Goal: Information Seeking & Learning: Learn about a topic

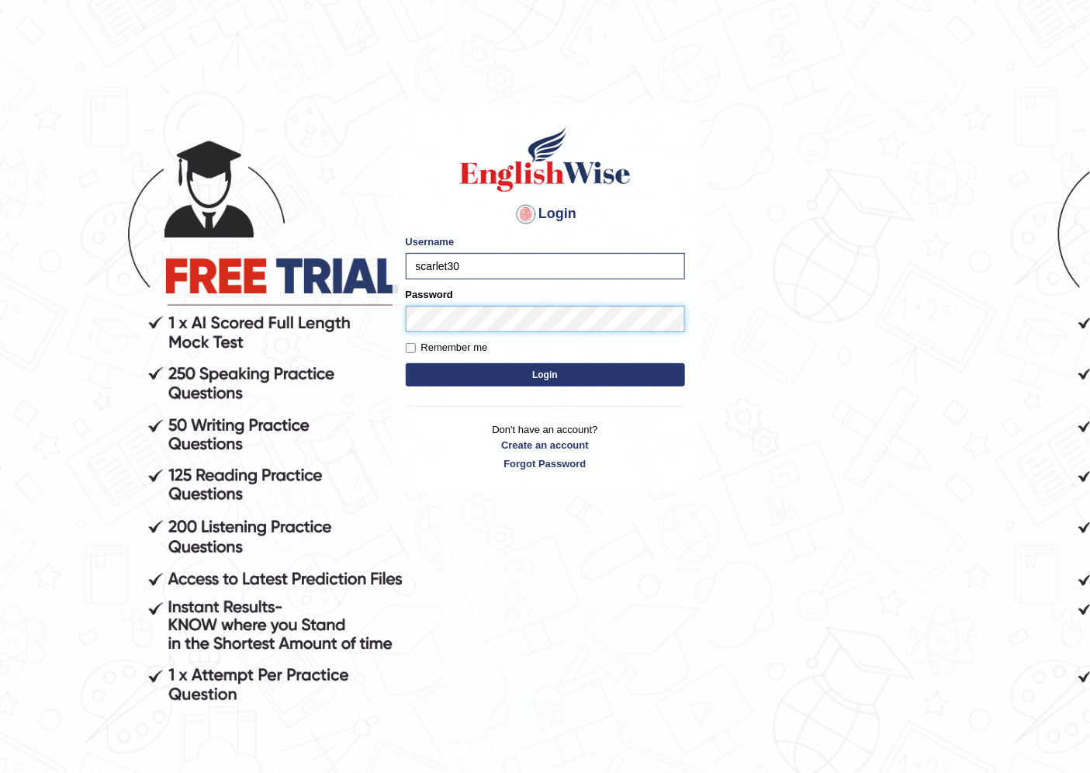
click at [406, 363] on button "Login" at bounding box center [545, 374] width 279 height 23
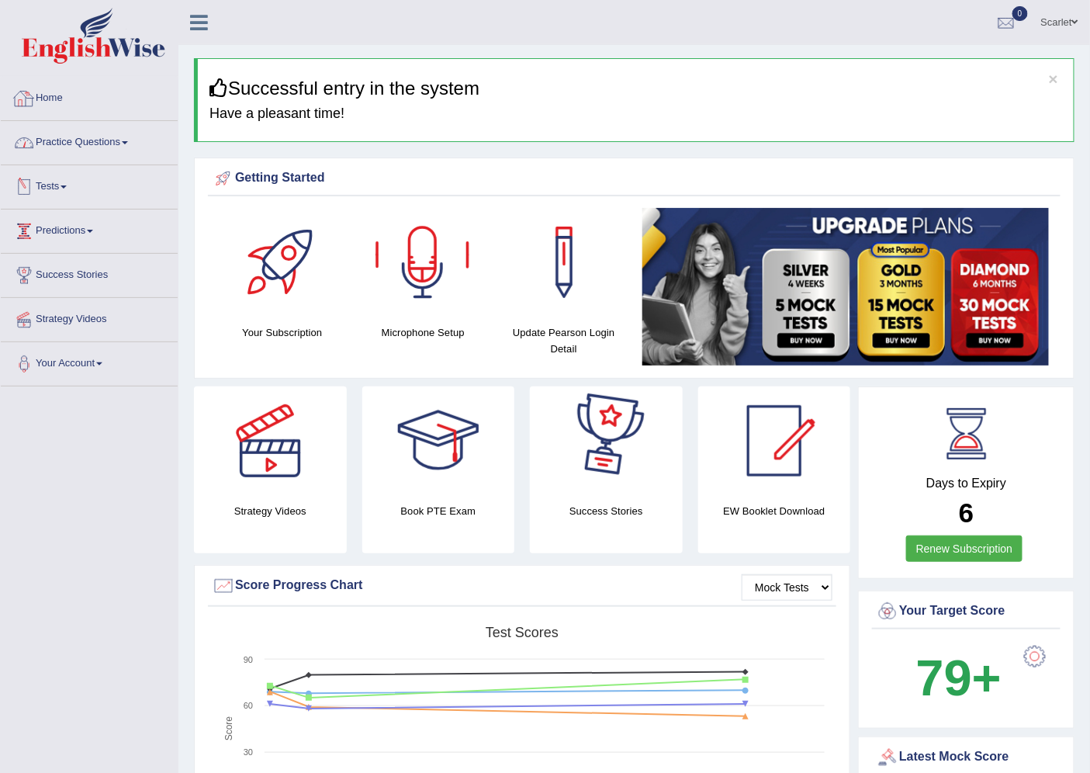
click at [57, 171] on link "Tests" at bounding box center [89, 184] width 177 height 39
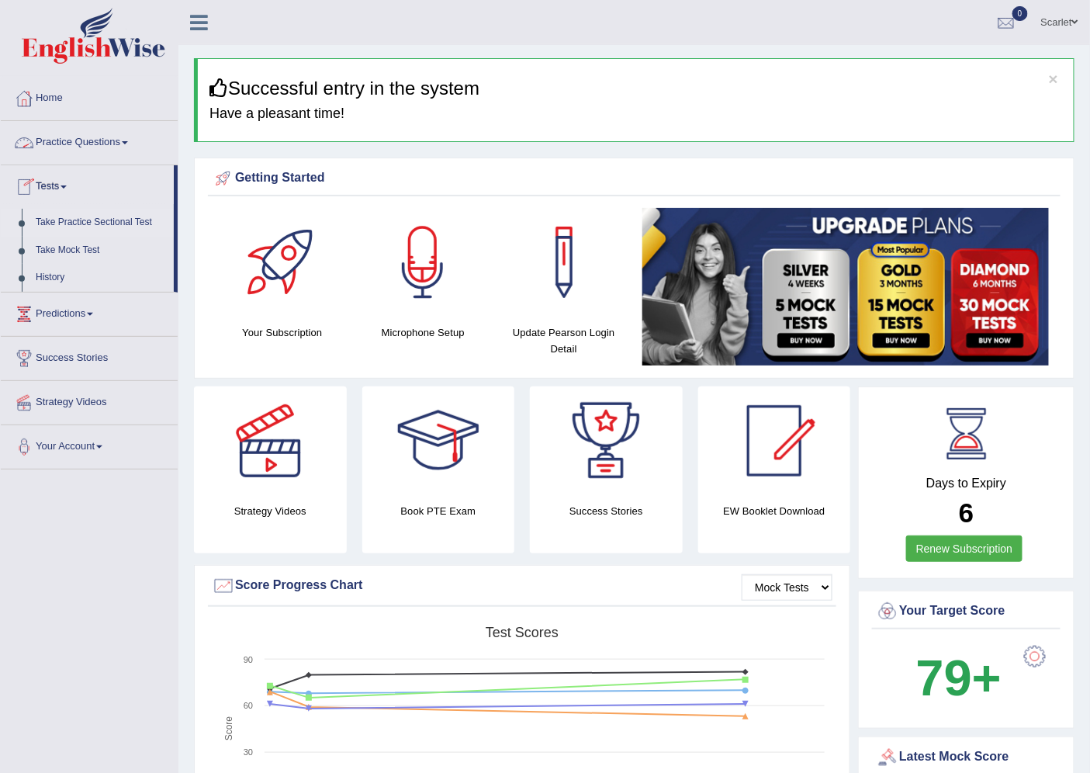
click at [88, 220] on link "Take Practice Sectional Test" at bounding box center [101, 223] width 145 height 28
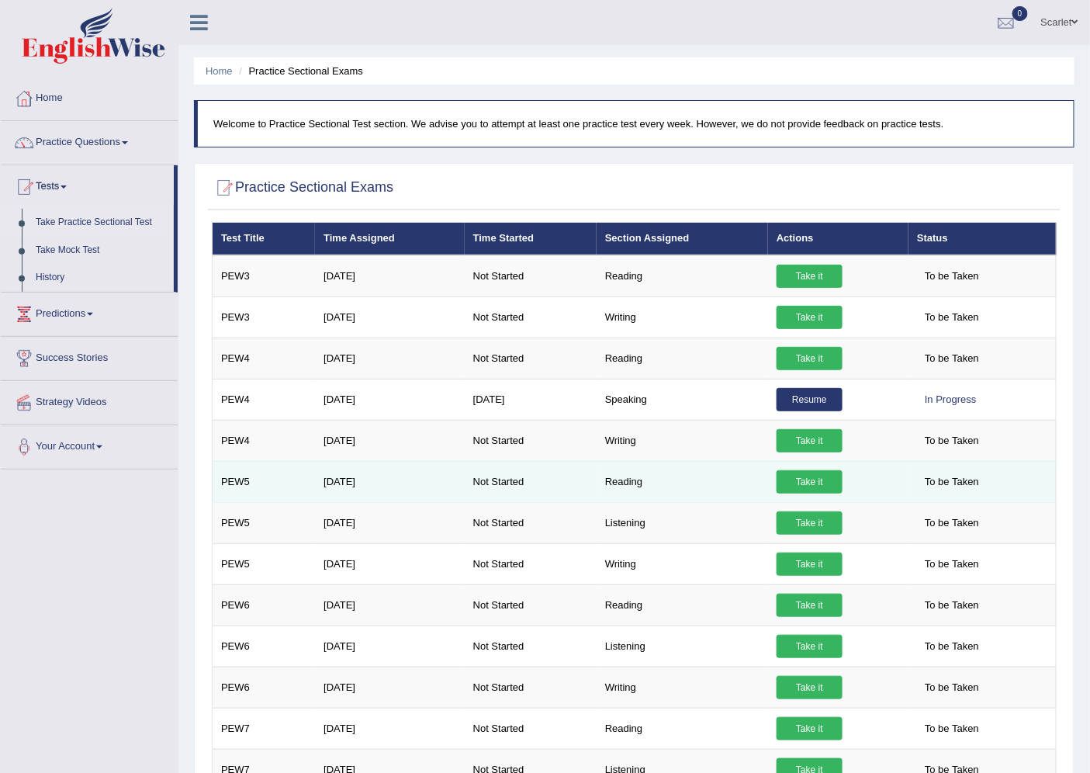
click at [810, 477] on link "Take it" at bounding box center [810, 481] width 66 height 23
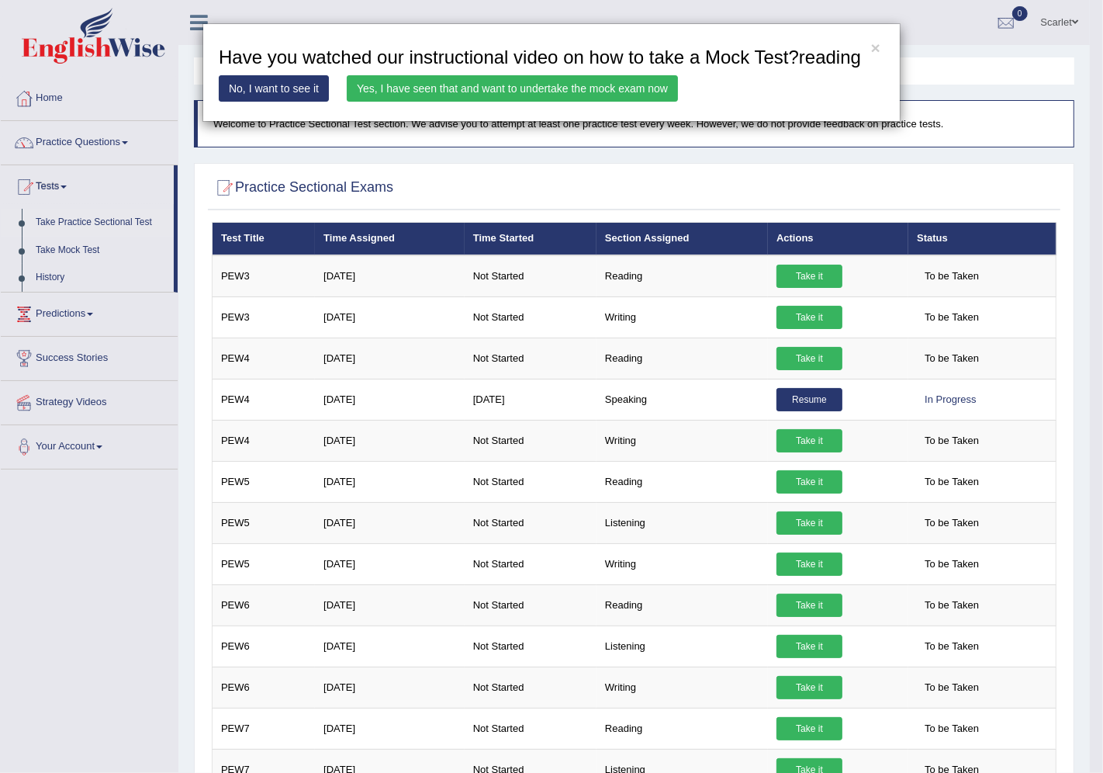
click at [508, 79] on link "Yes, I have seen that and want to undertake the mock exam now" at bounding box center [512, 88] width 331 height 26
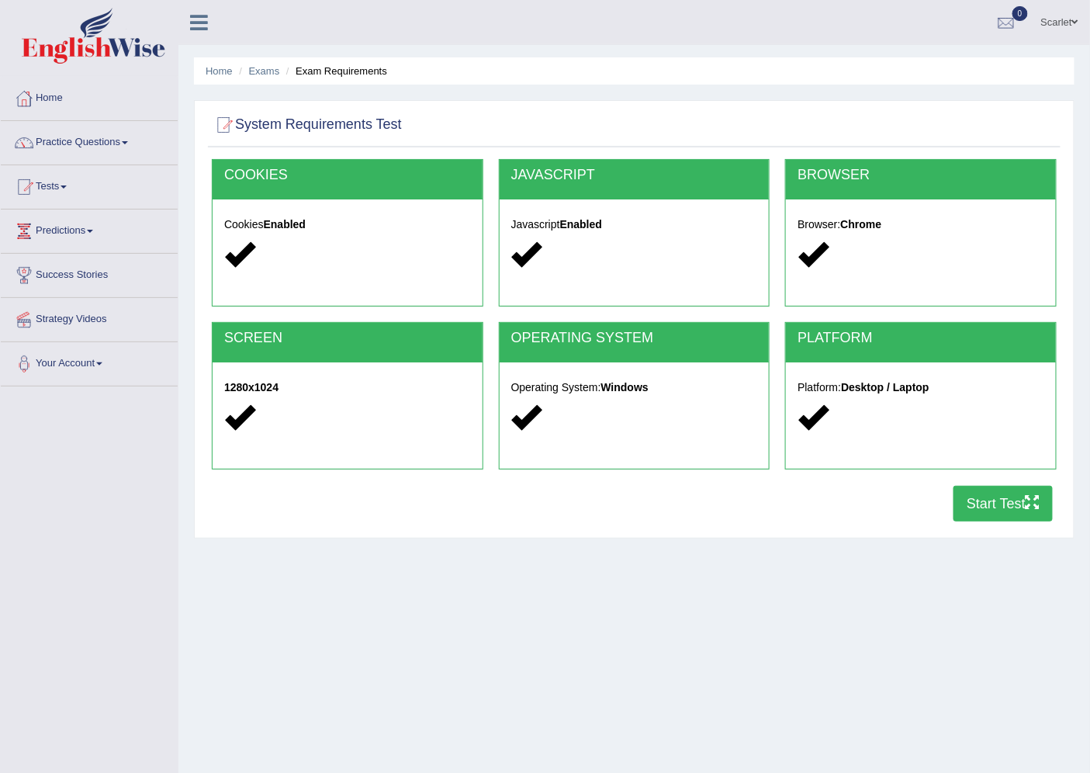
click at [1001, 505] on button "Start Test" at bounding box center [1003, 504] width 99 height 36
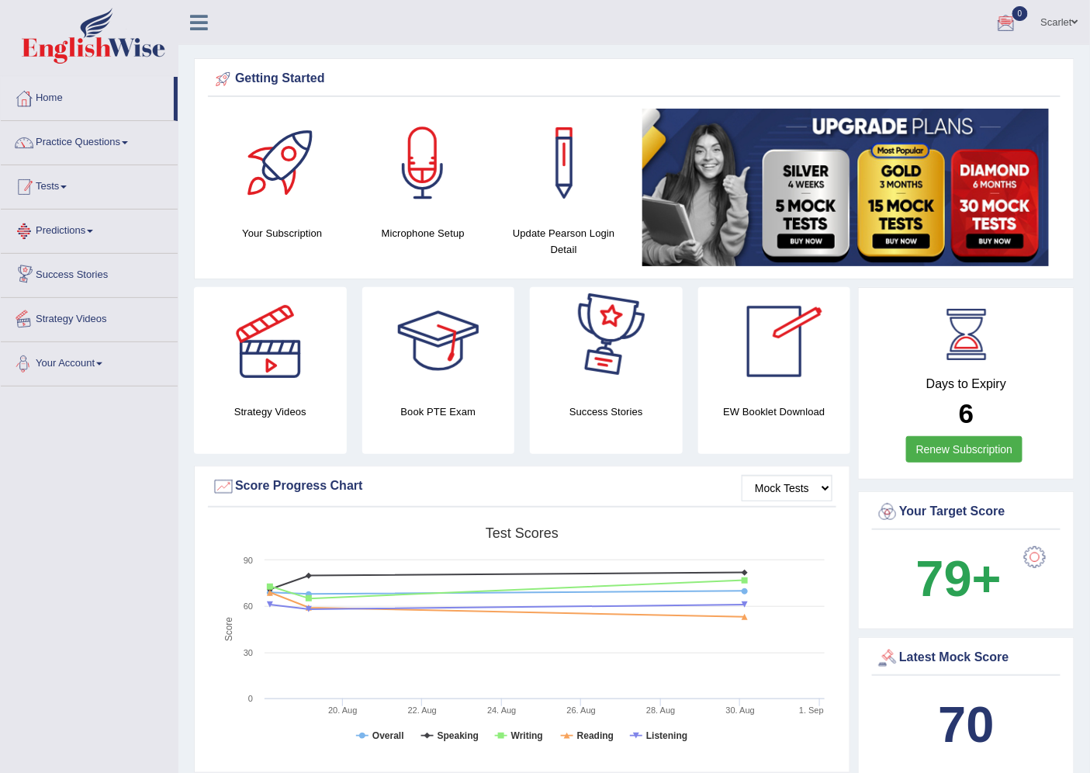
click at [59, 185] on link "Tests" at bounding box center [89, 184] width 177 height 39
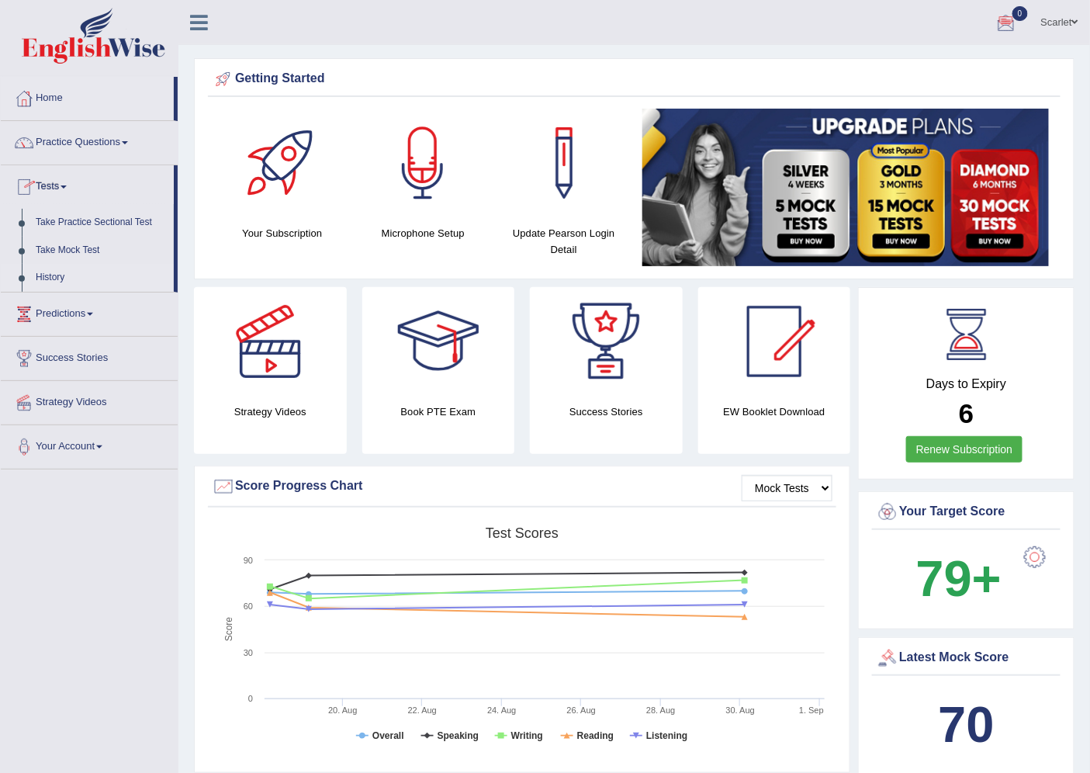
click at [53, 277] on link "History" at bounding box center [101, 278] width 145 height 28
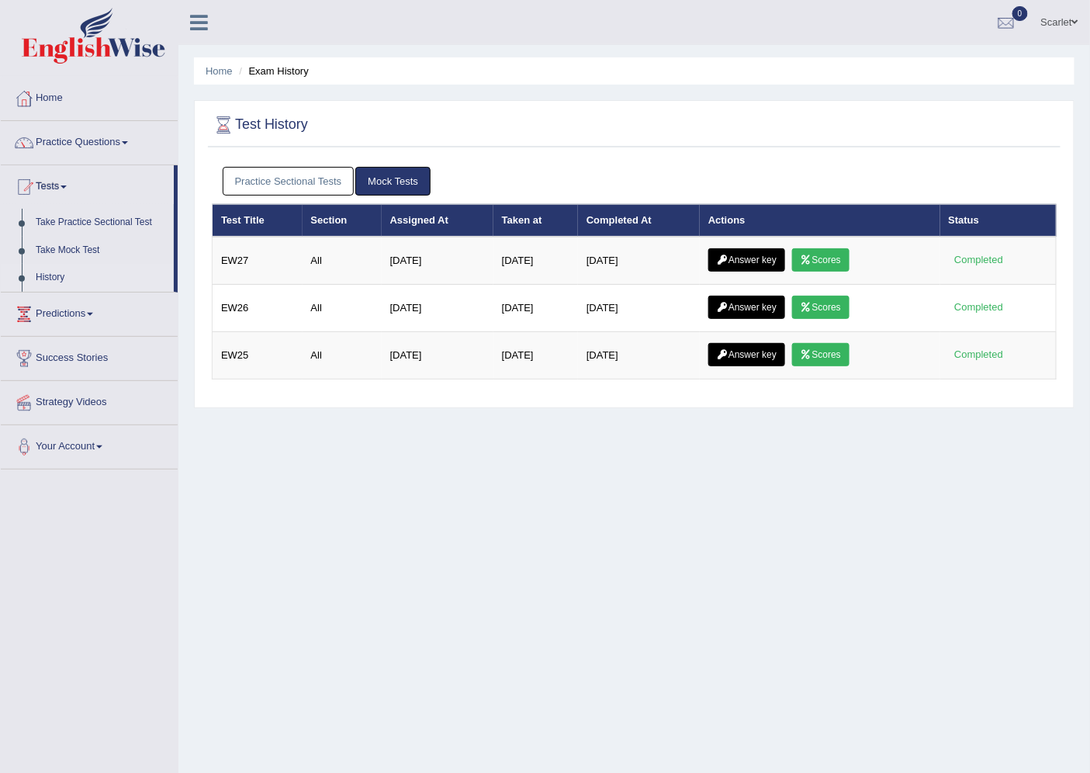
click at [279, 182] on link "Practice Sectional Tests" at bounding box center [289, 181] width 132 height 29
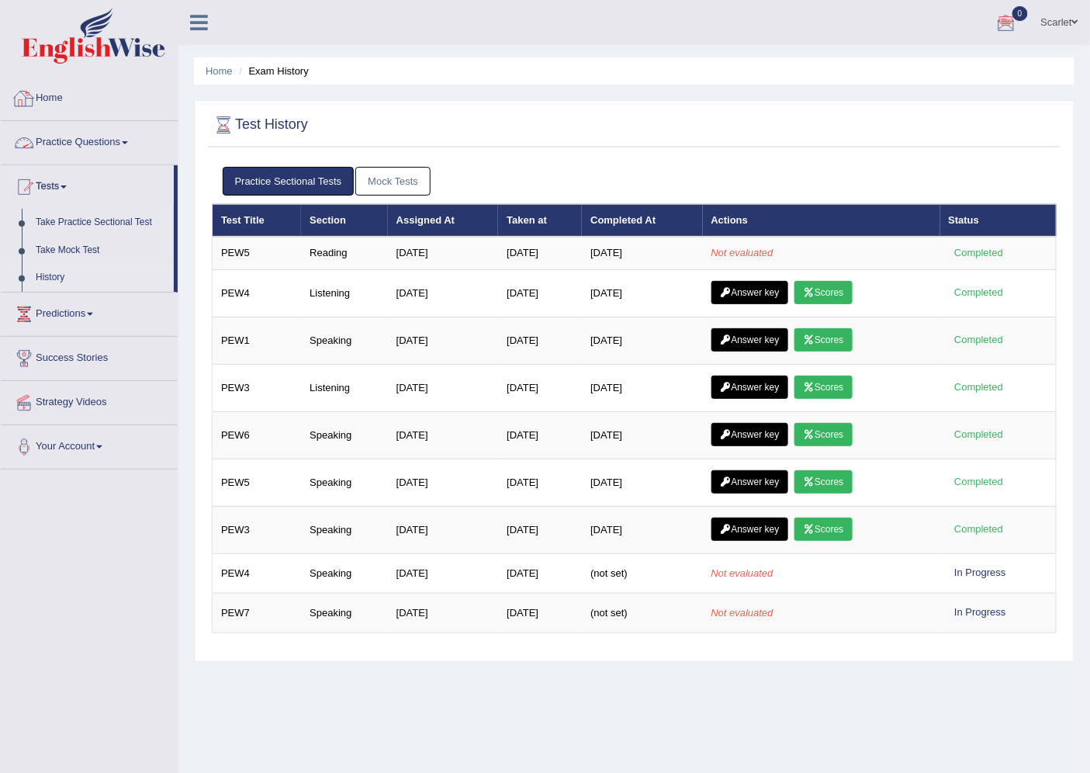
click at [48, 95] on link "Home" at bounding box center [89, 96] width 177 height 39
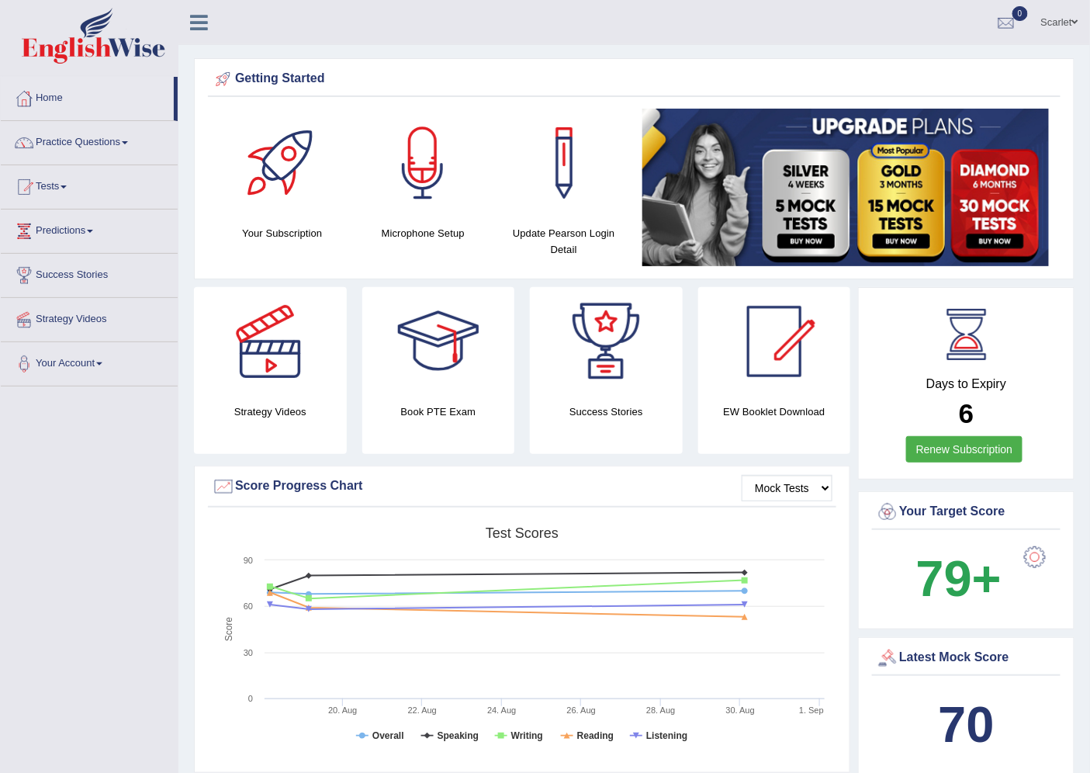
click at [45, 93] on link "Home" at bounding box center [87, 96] width 173 height 39
click at [55, 105] on link "Home" at bounding box center [87, 96] width 173 height 39
click at [68, 137] on link "Practice Questions" at bounding box center [89, 140] width 177 height 39
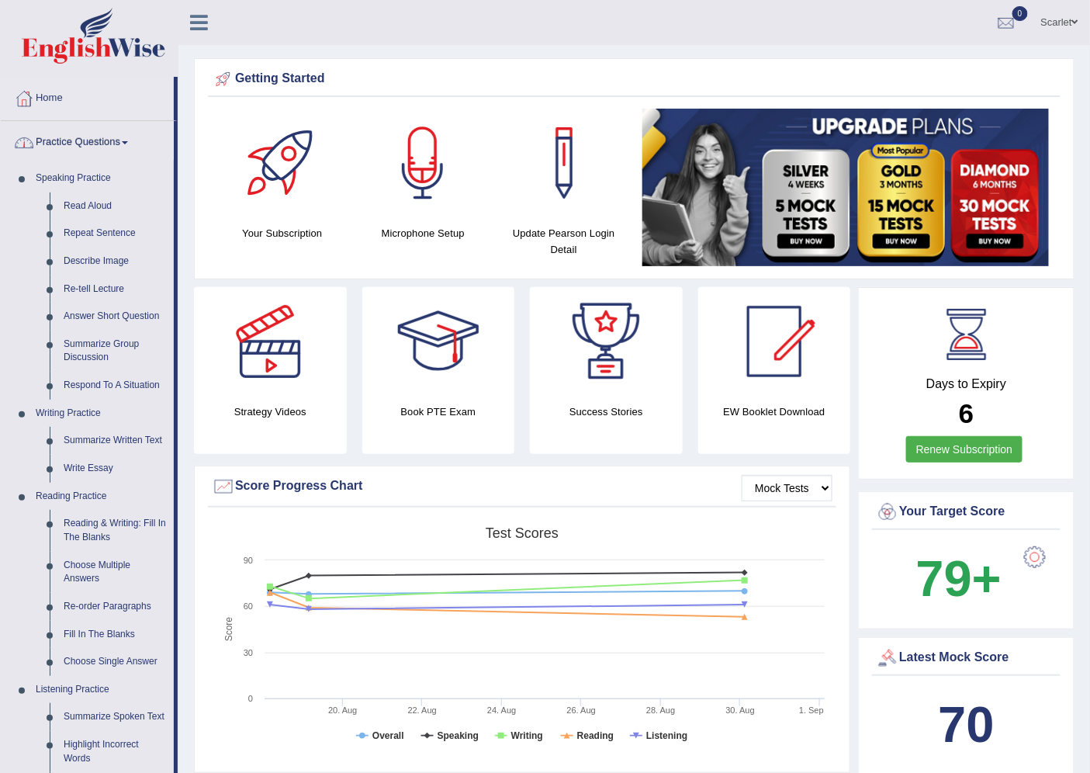
click at [99, 130] on link "Practice Questions" at bounding box center [87, 140] width 173 height 39
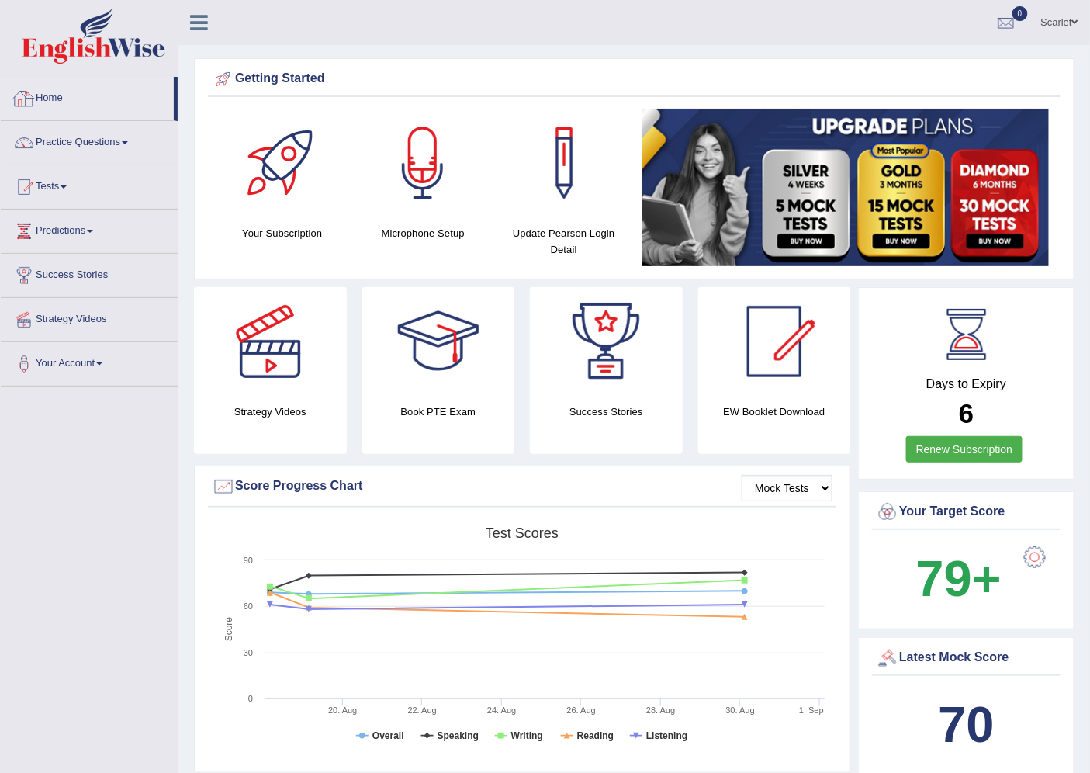
click at [44, 99] on link "Home" at bounding box center [87, 96] width 173 height 39
click at [60, 109] on link "Home" at bounding box center [87, 96] width 173 height 39
click at [1004, 26] on div at bounding box center [1006, 23] width 23 height 23
click at [898, 60] on strong "See All Alerts" at bounding box center [908, 65] width 69 height 12
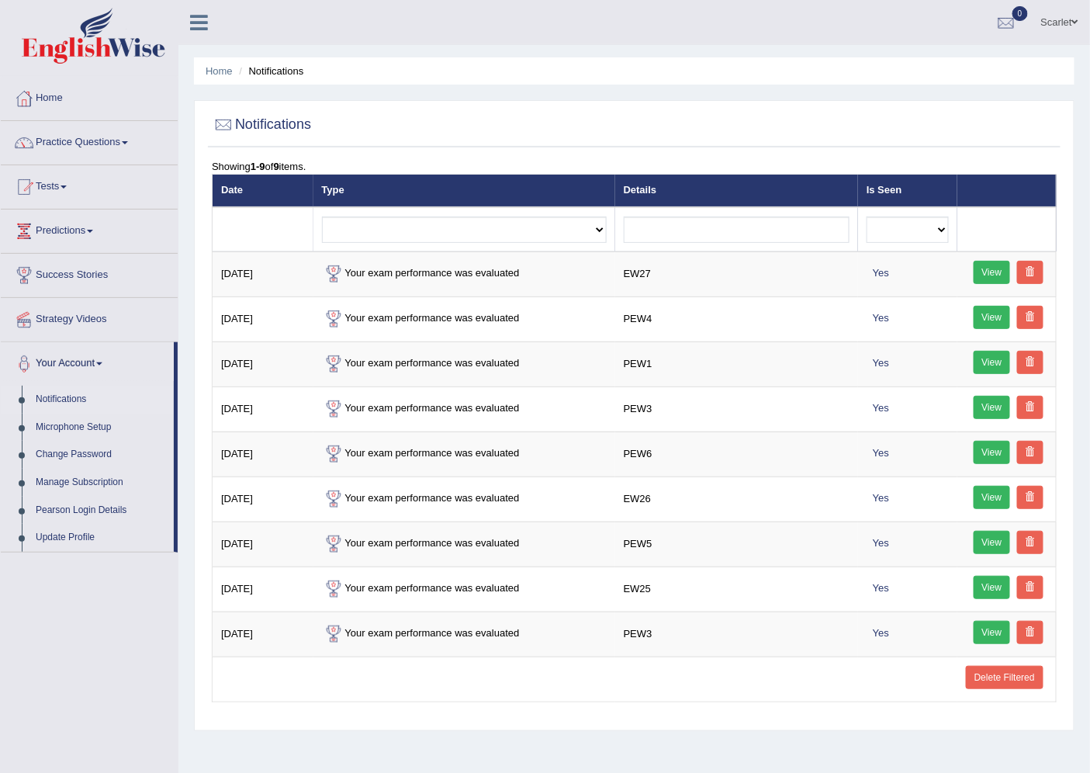
click at [386, 206] on thead "Date Type Details Is Seen Exam evaluated Question report replied Practice quest…" at bounding box center [635, 214] width 844 height 78
click at [40, 93] on link "Home" at bounding box center [89, 96] width 177 height 39
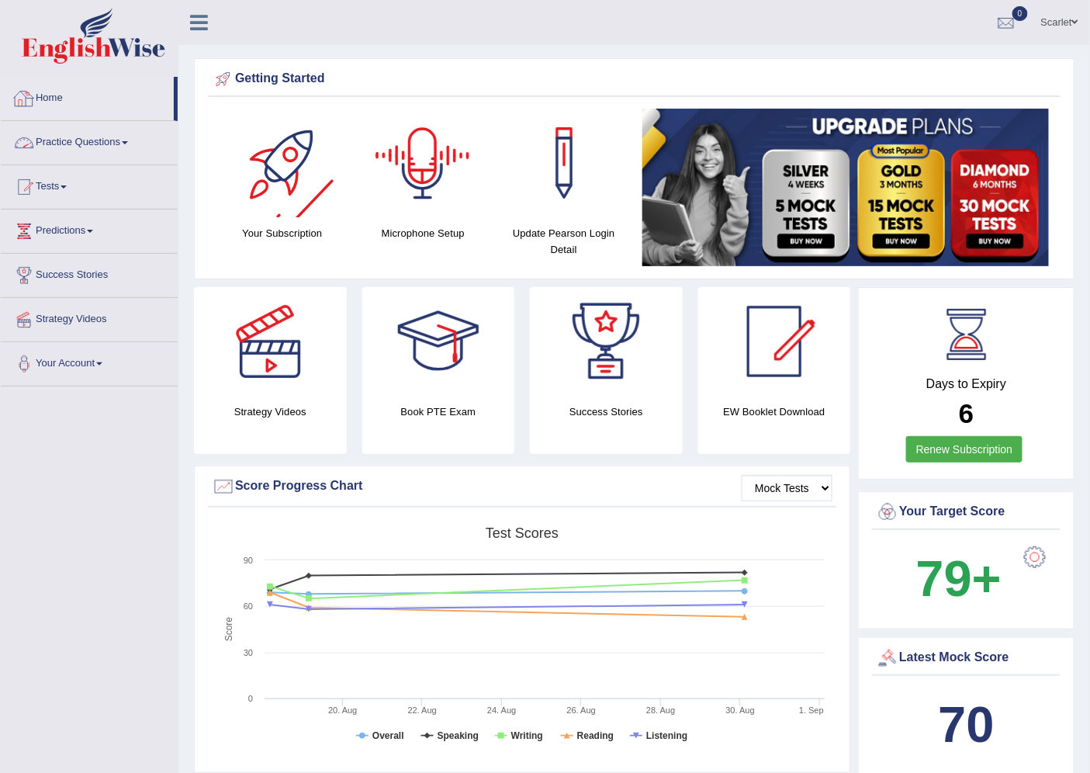
click at [63, 99] on link "Home" at bounding box center [87, 96] width 173 height 39
click at [68, 151] on link "Practice Questions" at bounding box center [89, 140] width 177 height 39
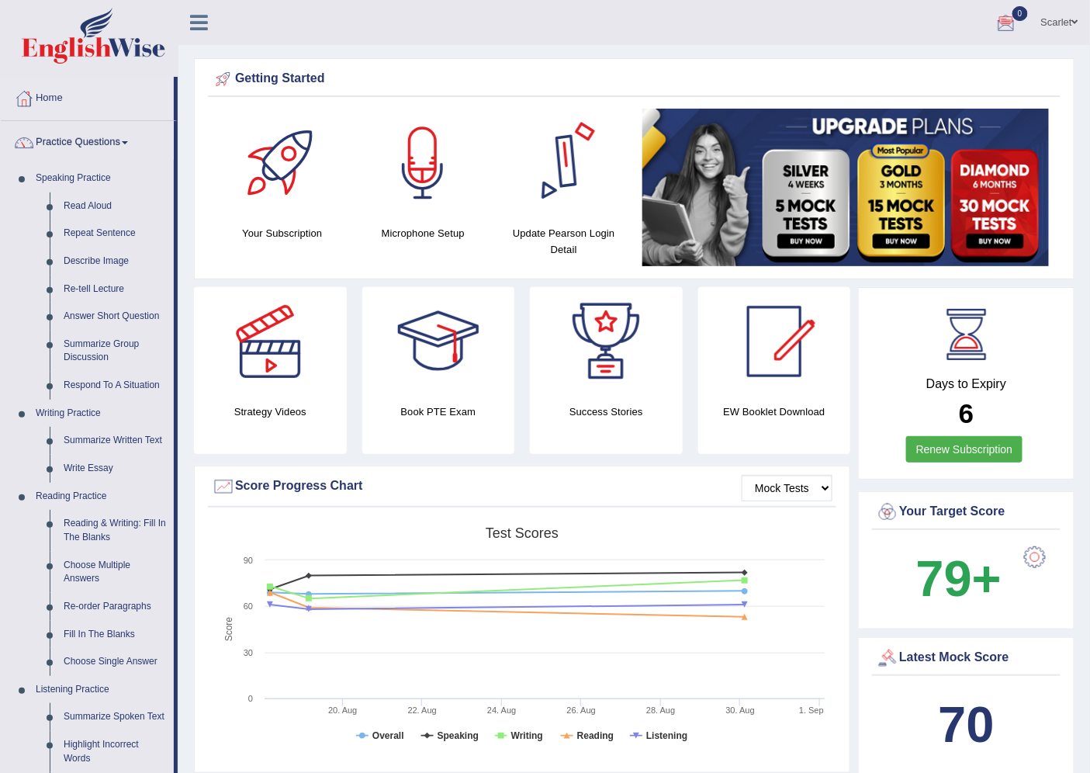
click at [56, 105] on link "Home" at bounding box center [87, 96] width 173 height 39
click at [48, 88] on link "Home" at bounding box center [87, 96] width 173 height 39
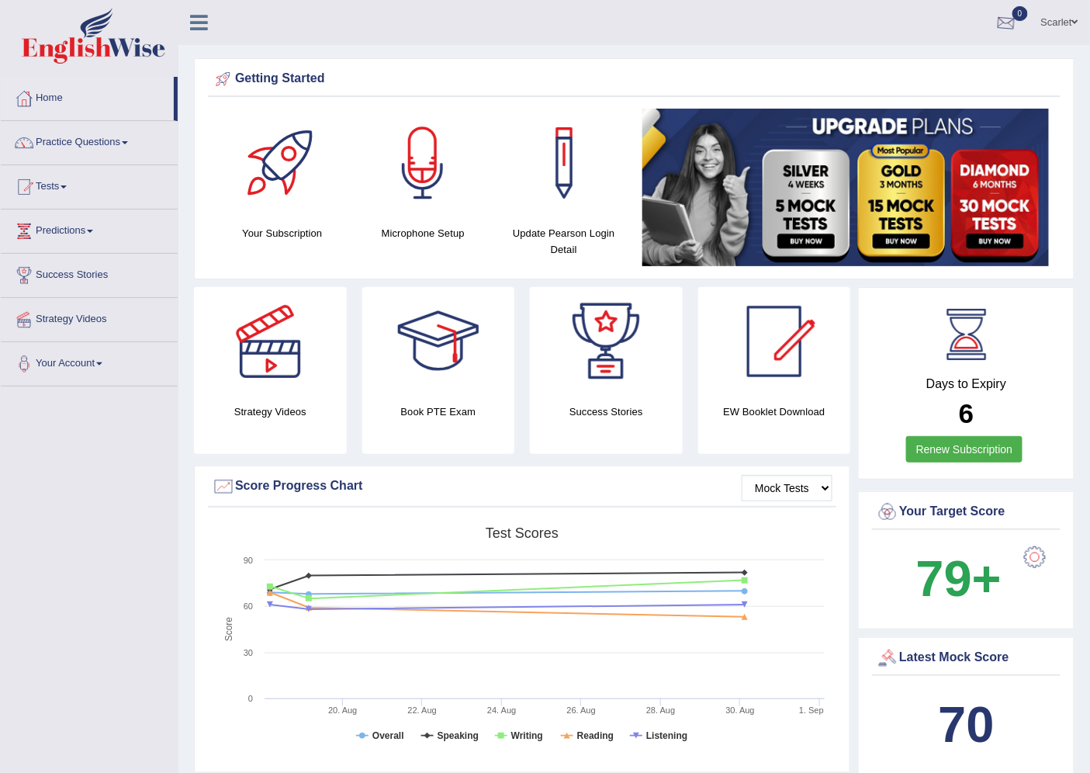
click at [1009, 14] on div at bounding box center [1006, 23] width 23 height 23
click at [927, 54] on li "See All Alerts" at bounding box center [913, 66] width 222 height 32
click at [996, 19] on div at bounding box center [1006, 23] width 23 height 23
click at [899, 63] on strong "See All Alerts" at bounding box center [908, 65] width 69 height 12
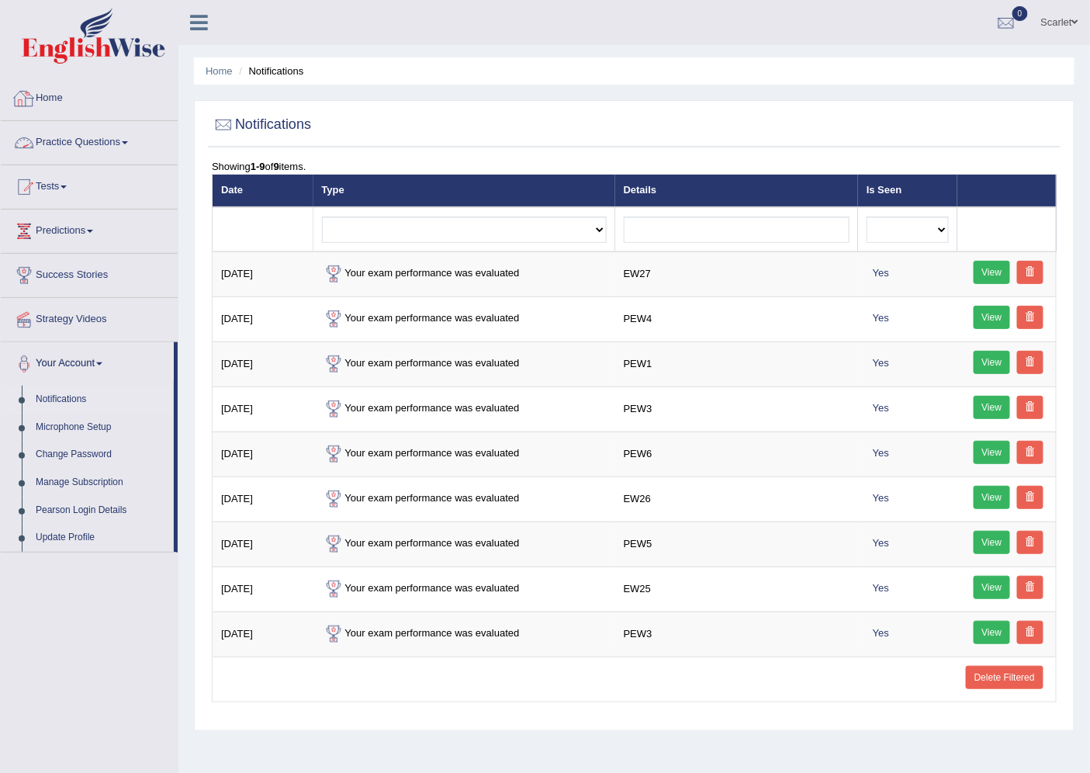
click at [78, 102] on link "Home" at bounding box center [89, 96] width 177 height 39
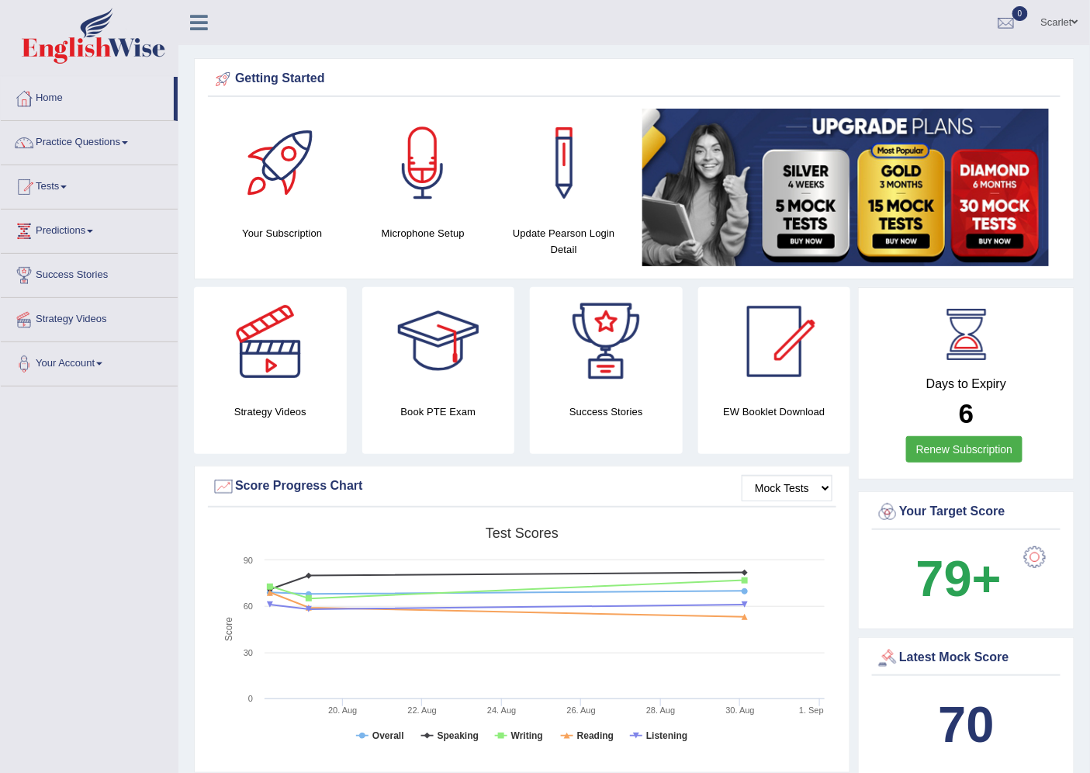
click at [196, 22] on icon at bounding box center [199, 22] width 18 height 20
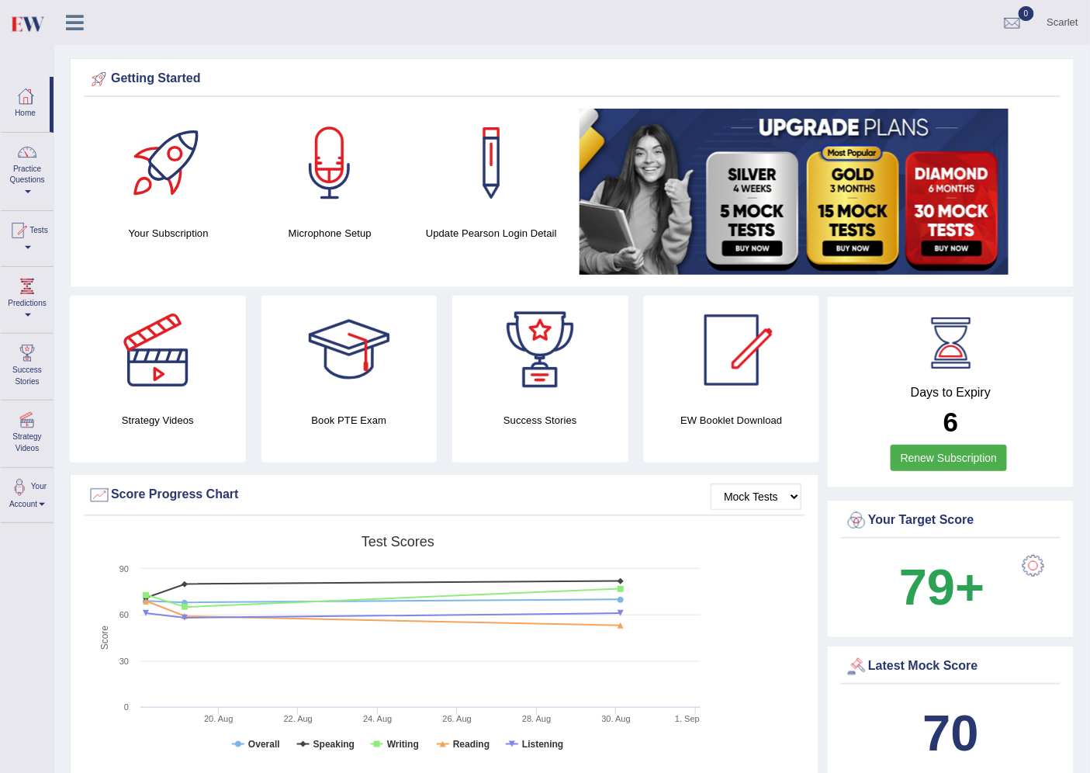
click at [196, 22] on div "Scarlet Toggle navigation Username: scarlet30 Access Type: Online Subscription:…" at bounding box center [572, 22] width 1036 height 45
click at [40, 113] on link "Home" at bounding box center [25, 102] width 49 height 50
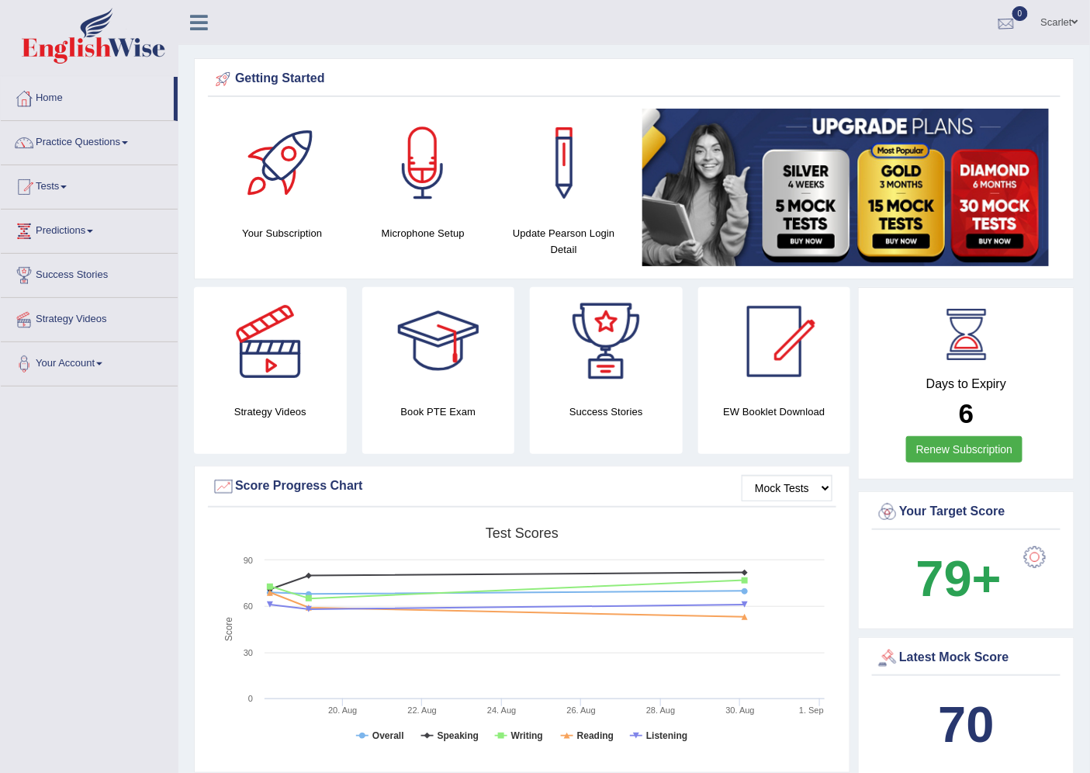
click at [1010, 27] on div at bounding box center [1006, 23] width 23 height 23
click at [918, 63] on strong "See All Alerts" at bounding box center [908, 65] width 69 height 12
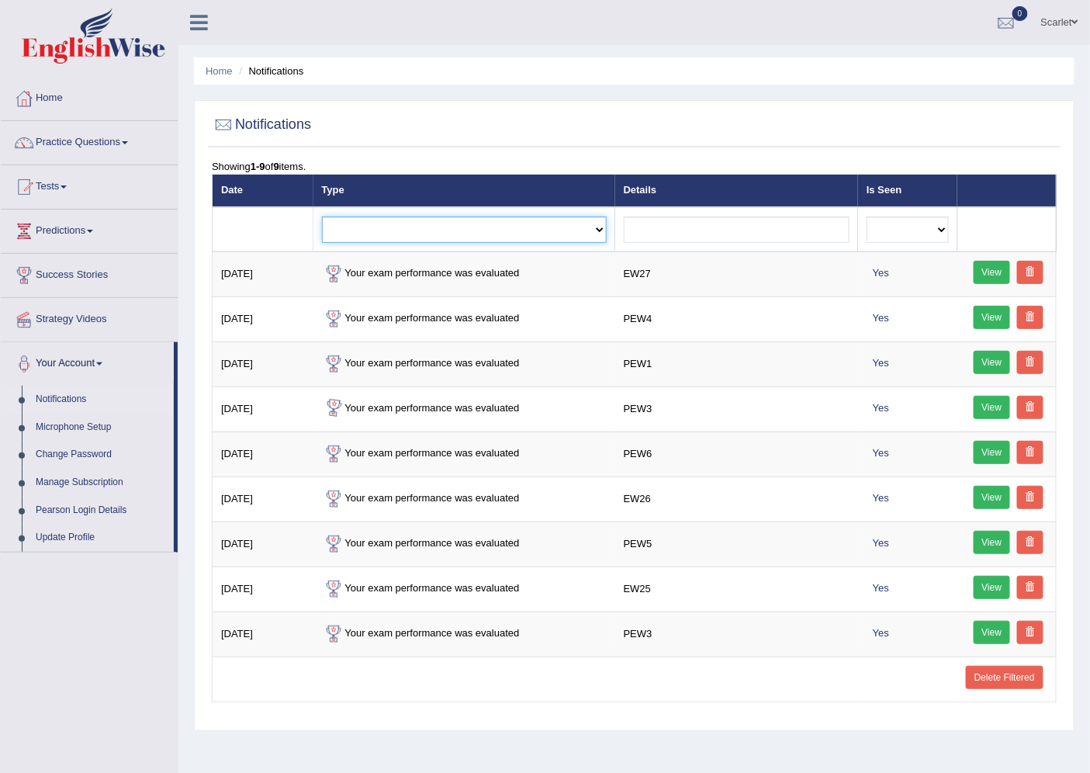
click at [438, 234] on select "Exam evaluated Question report replied Practice question report replied Test as…" at bounding box center [464, 230] width 285 height 26
click at [375, 126] on div at bounding box center [634, 125] width 845 height 32
click at [1022, 16] on span "0" at bounding box center [1021, 13] width 16 height 15
click at [950, 60] on link "See All Alerts" at bounding box center [913, 65] width 86 height 17
click at [61, 192] on link "Tests" at bounding box center [89, 184] width 177 height 39
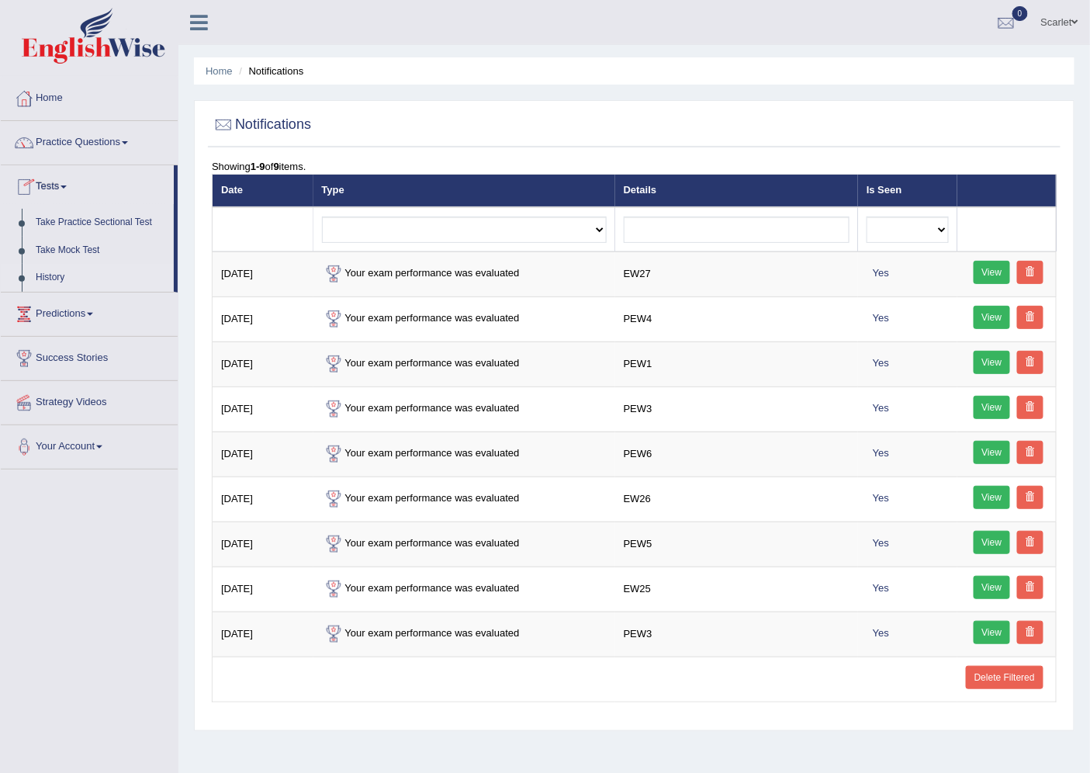
click at [52, 272] on link "History" at bounding box center [101, 278] width 145 height 28
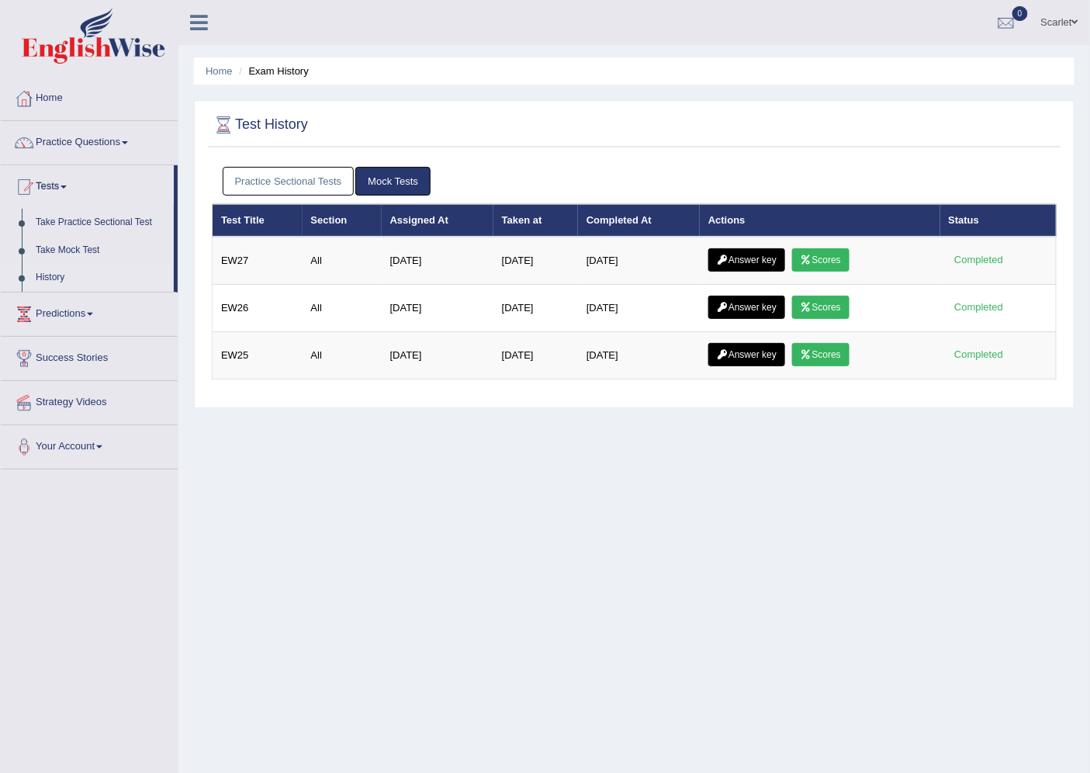
click at [261, 169] on link "Practice Sectional Tests" at bounding box center [289, 181] width 132 height 29
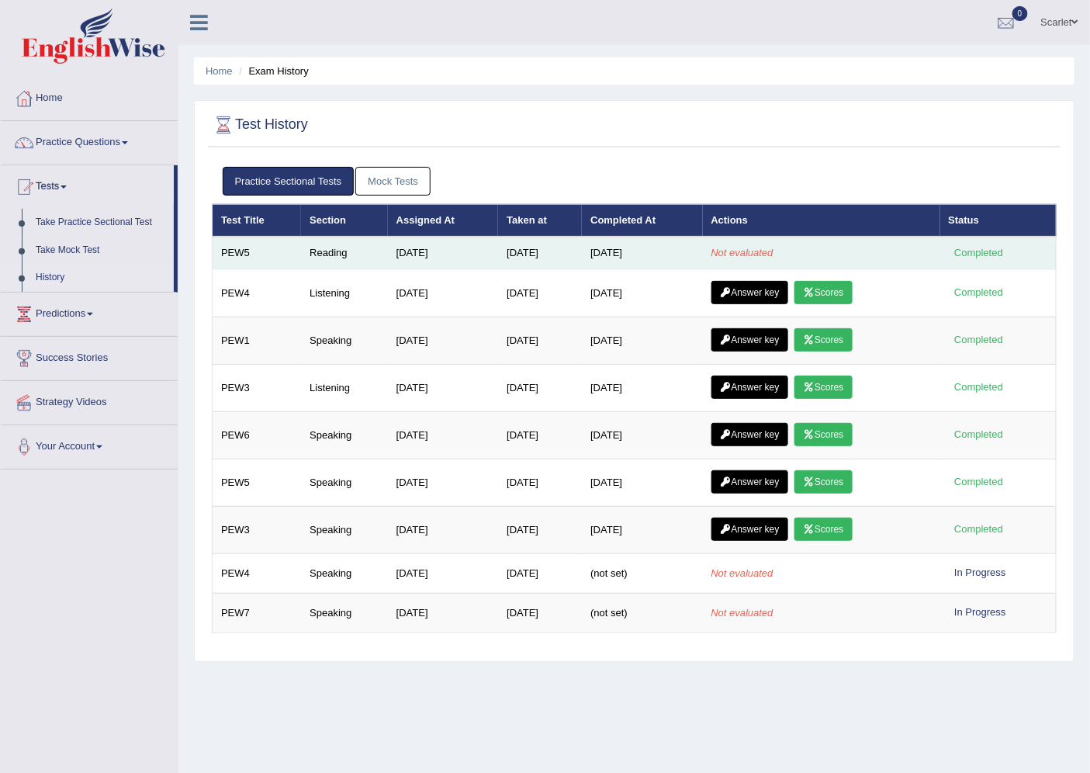
click at [318, 246] on td "Reading" at bounding box center [344, 253] width 87 height 33
click at [422, 251] on td "Aug 2, 2025" at bounding box center [443, 253] width 111 height 33
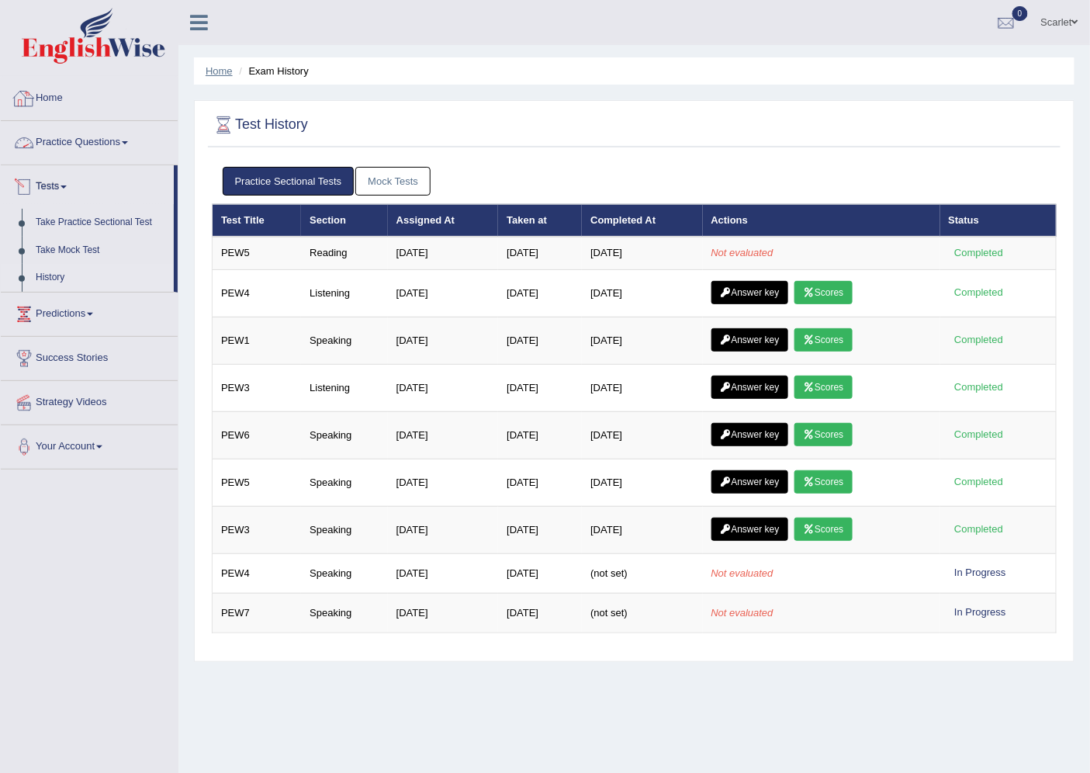
click at [220, 68] on link "Home" at bounding box center [219, 71] width 27 height 12
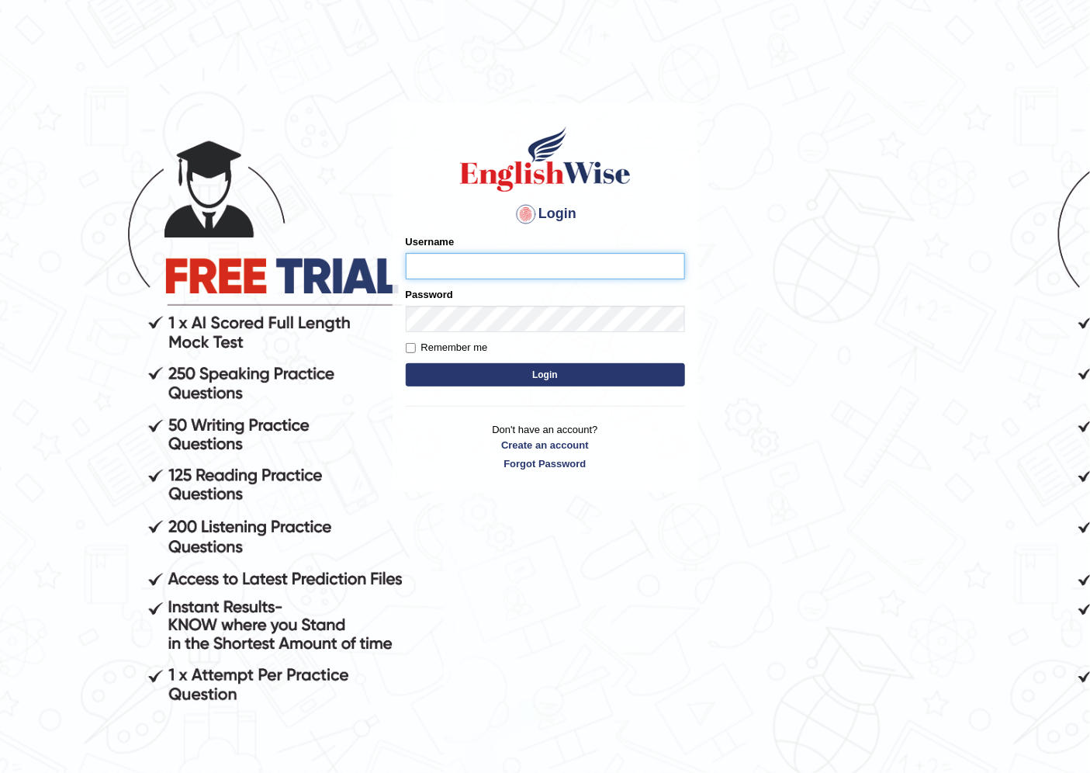
click at [499, 278] on input "Username" at bounding box center [545, 266] width 279 height 26
type input "scarlet30"
click at [406, 363] on button "Login" at bounding box center [545, 374] width 279 height 23
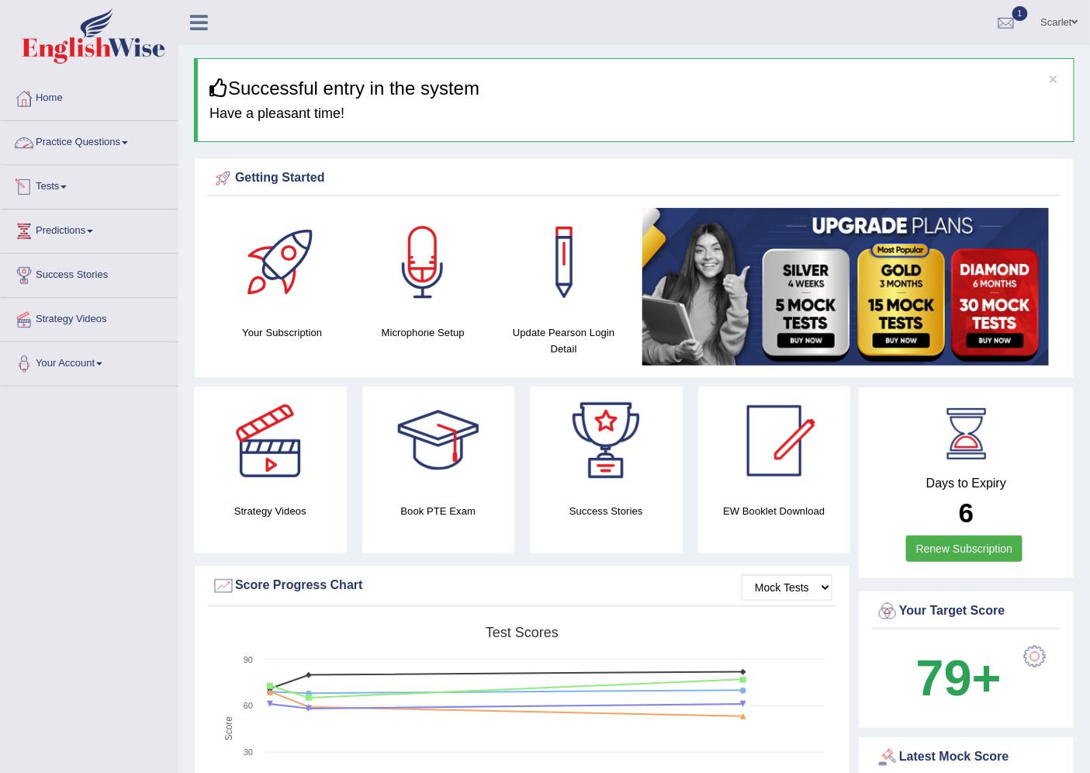
click at [68, 184] on link "Tests" at bounding box center [89, 184] width 177 height 39
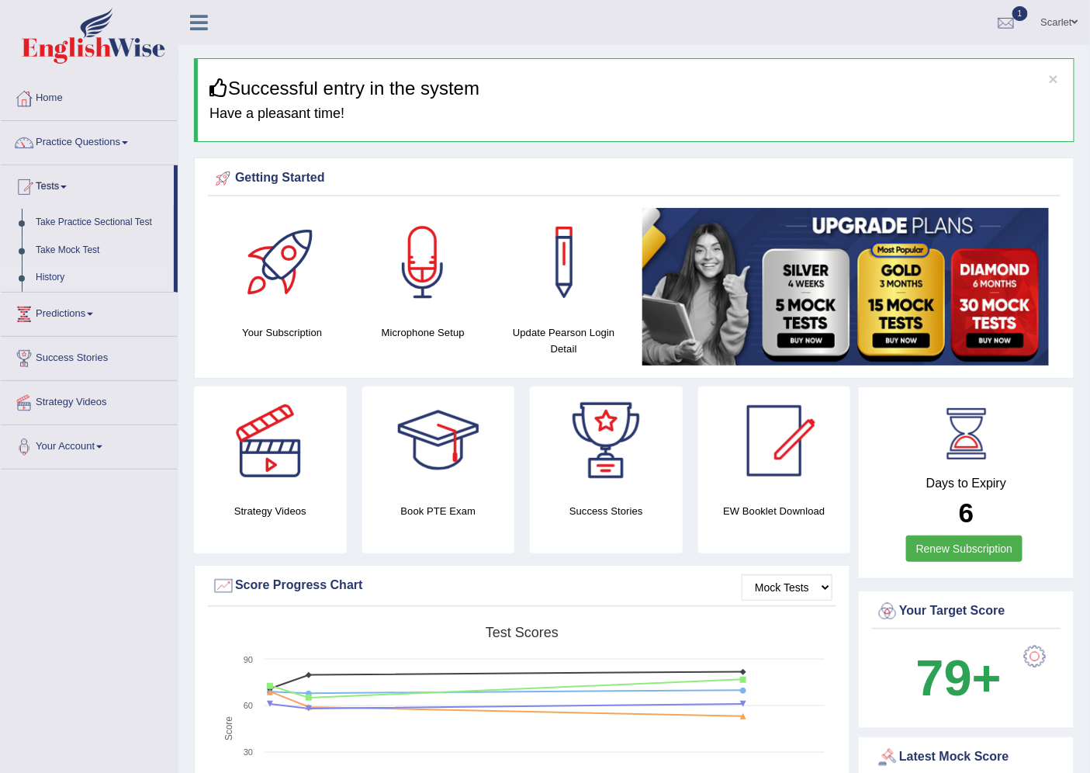
click at [57, 275] on link "History" at bounding box center [101, 278] width 145 height 28
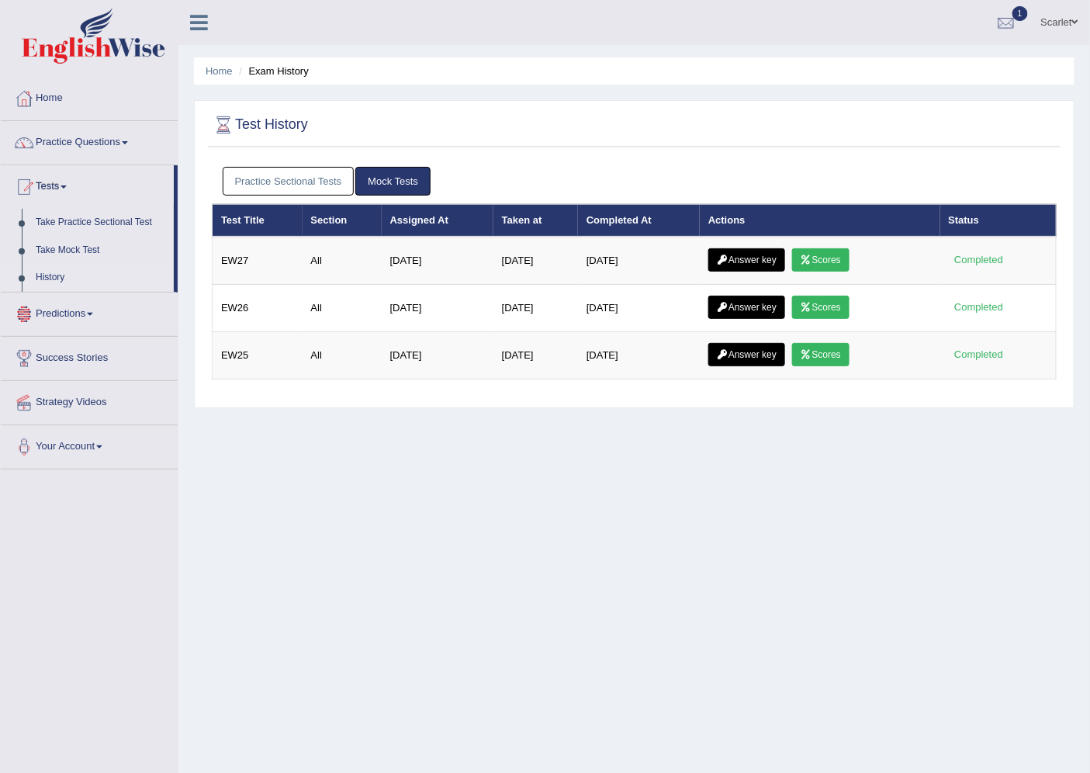
click at [277, 174] on link "Practice Sectional Tests" at bounding box center [289, 181] width 132 height 29
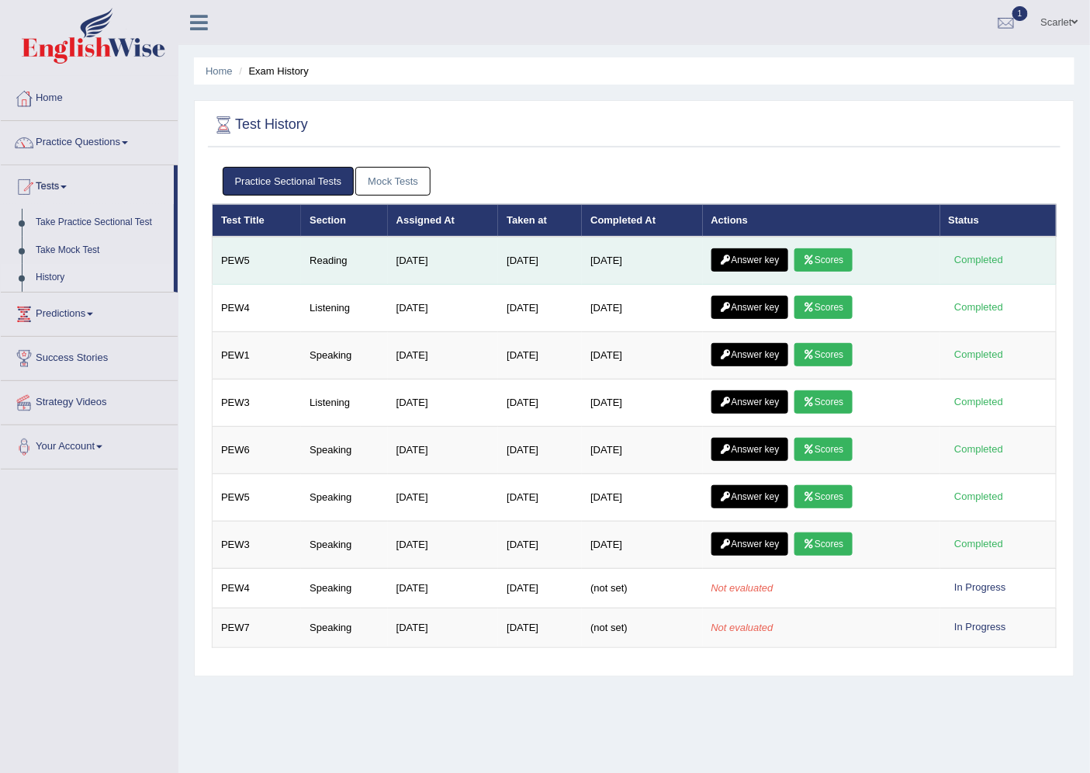
click at [740, 257] on link "Answer key" at bounding box center [750, 259] width 77 height 23
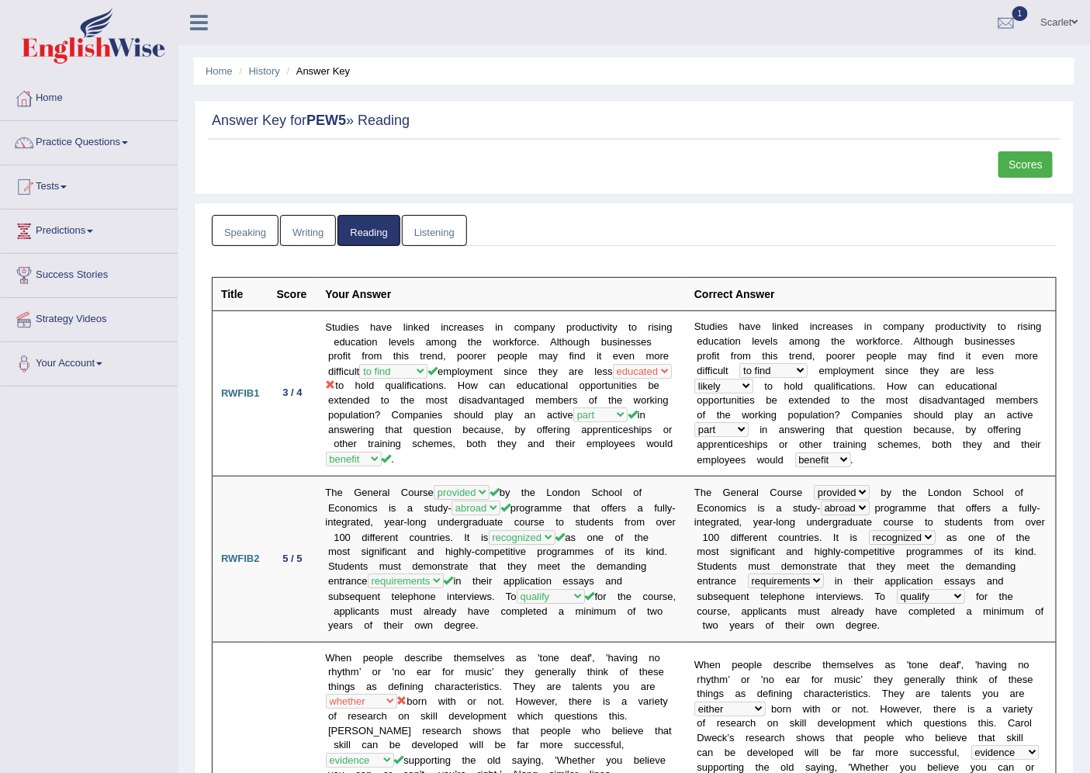
click at [1026, 156] on link "Scores" at bounding box center [1026, 164] width 54 height 26
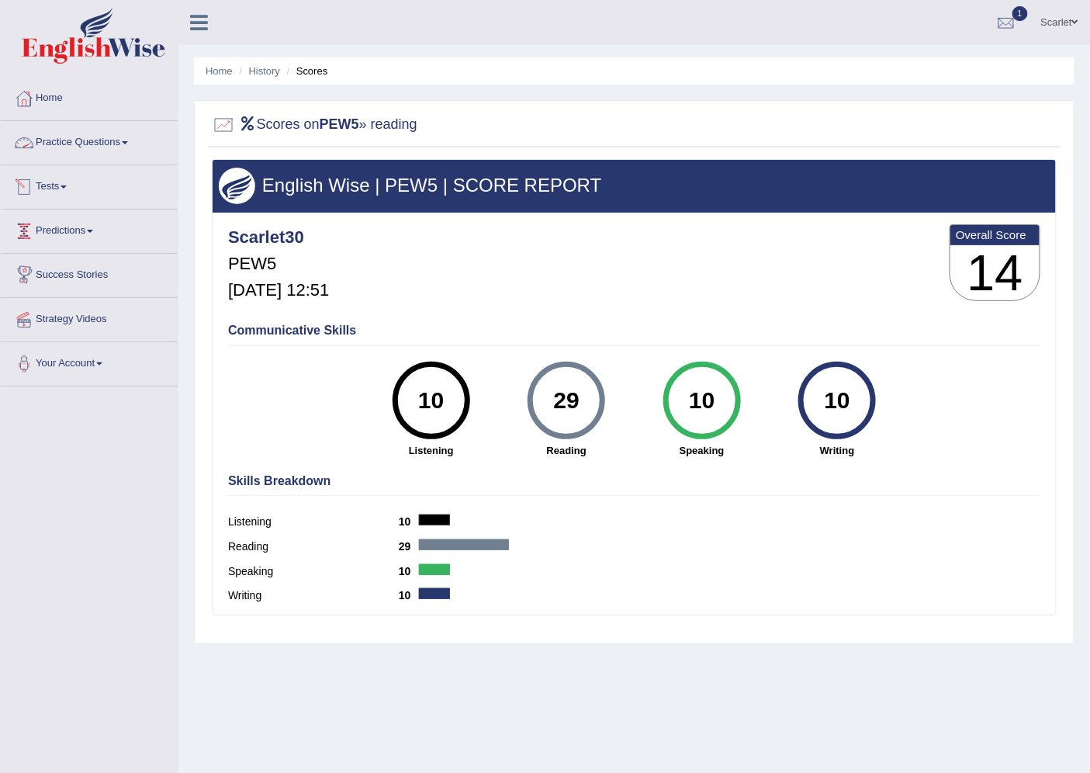
click at [118, 138] on link "Practice Questions" at bounding box center [89, 140] width 177 height 39
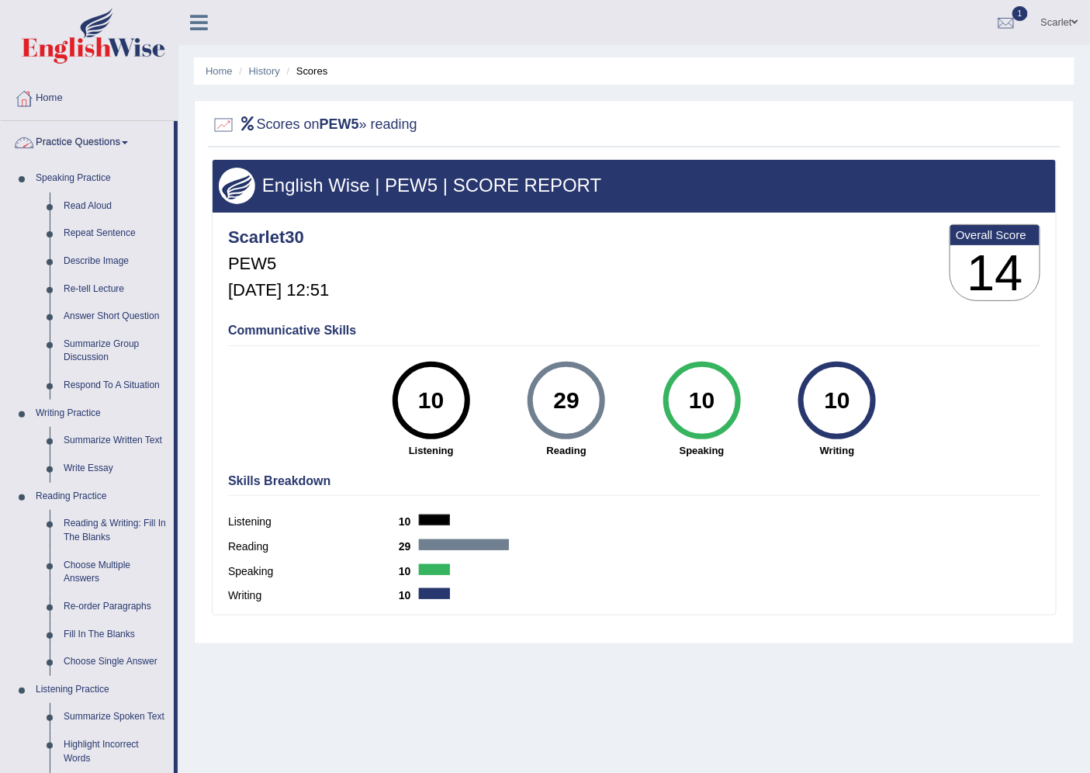
click at [121, 134] on link "Practice Questions" at bounding box center [87, 140] width 173 height 39
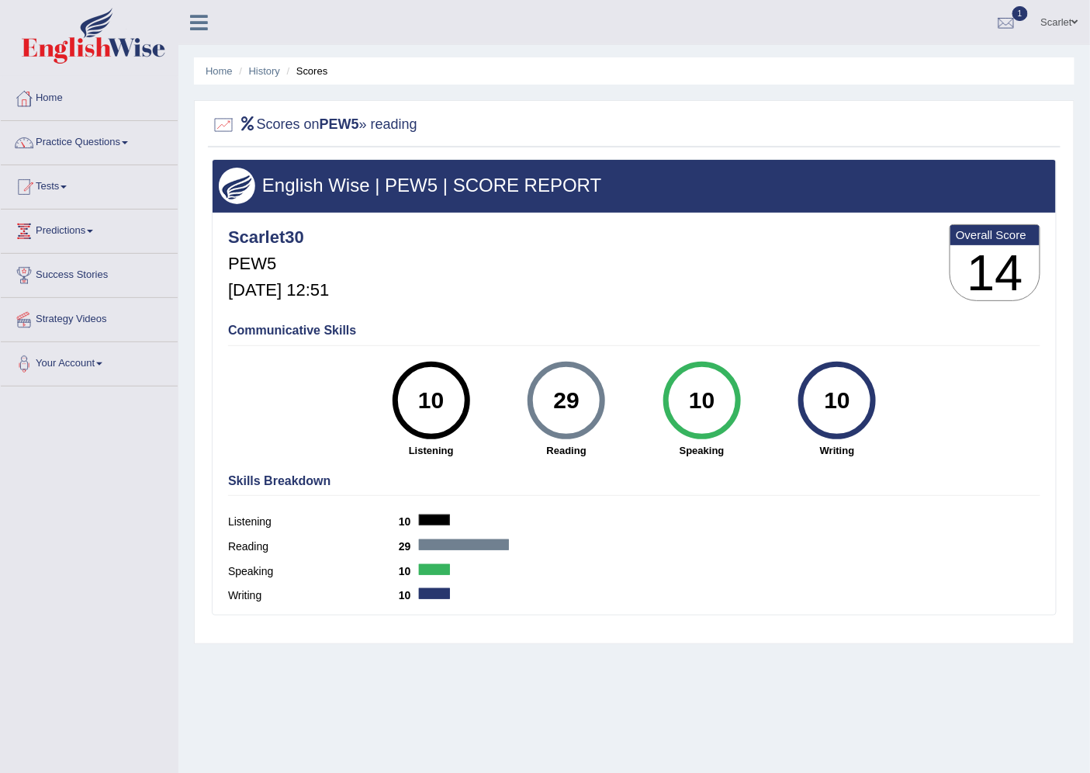
click at [59, 189] on link "Tests" at bounding box center [89, 184] width 177 height 39
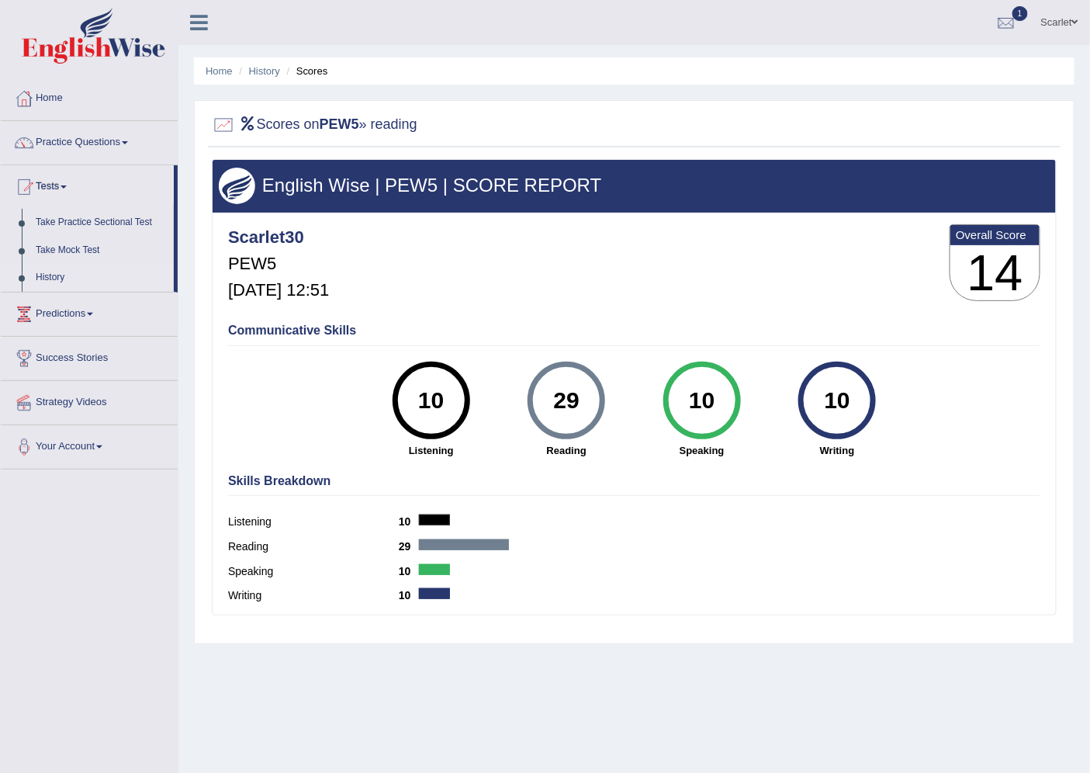
click at [55, 268] on link "History" at bounding box center [101, 278] width 145 height 28
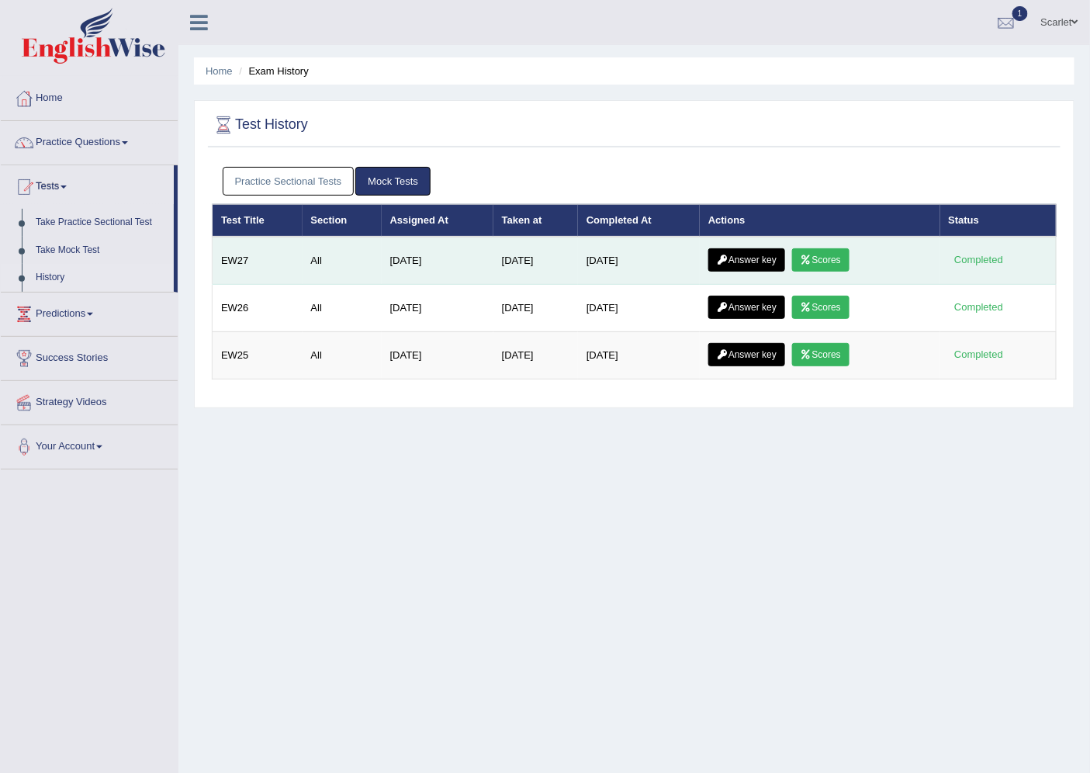
click at [750, 251] on link "Answer key" at bounding box center [746, 259] width 77 height 23
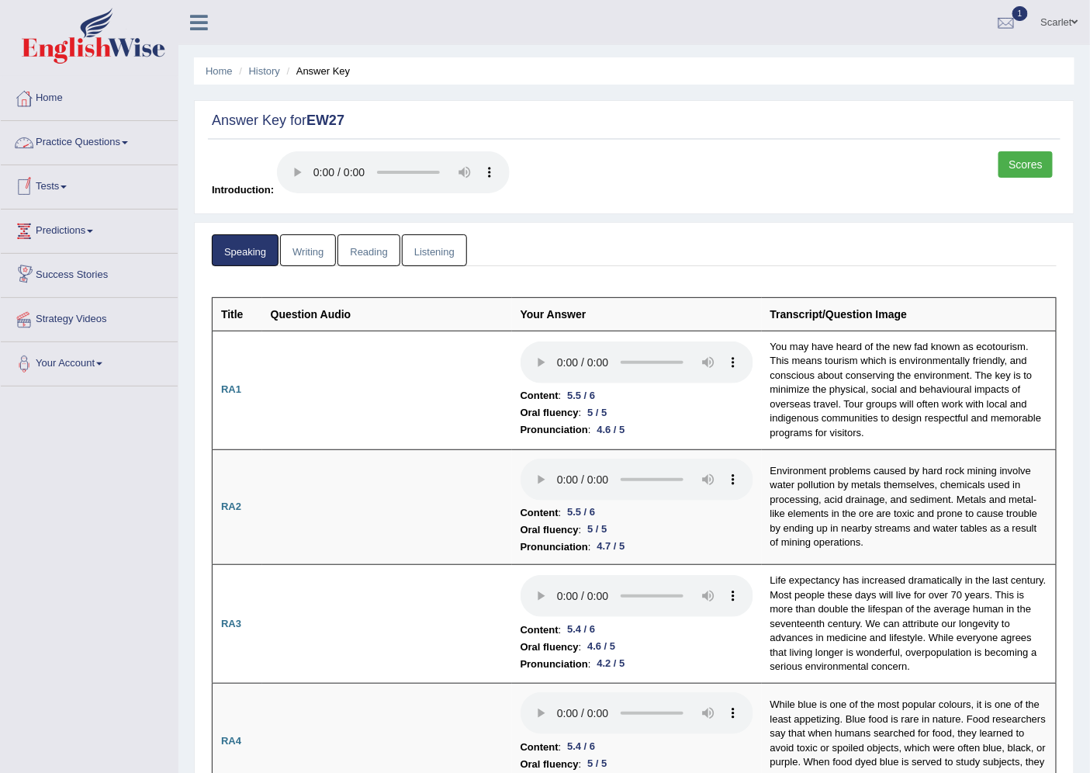
click at [45, 171] on link "Tests" at bounding box center [89, 184] width 177 height 39
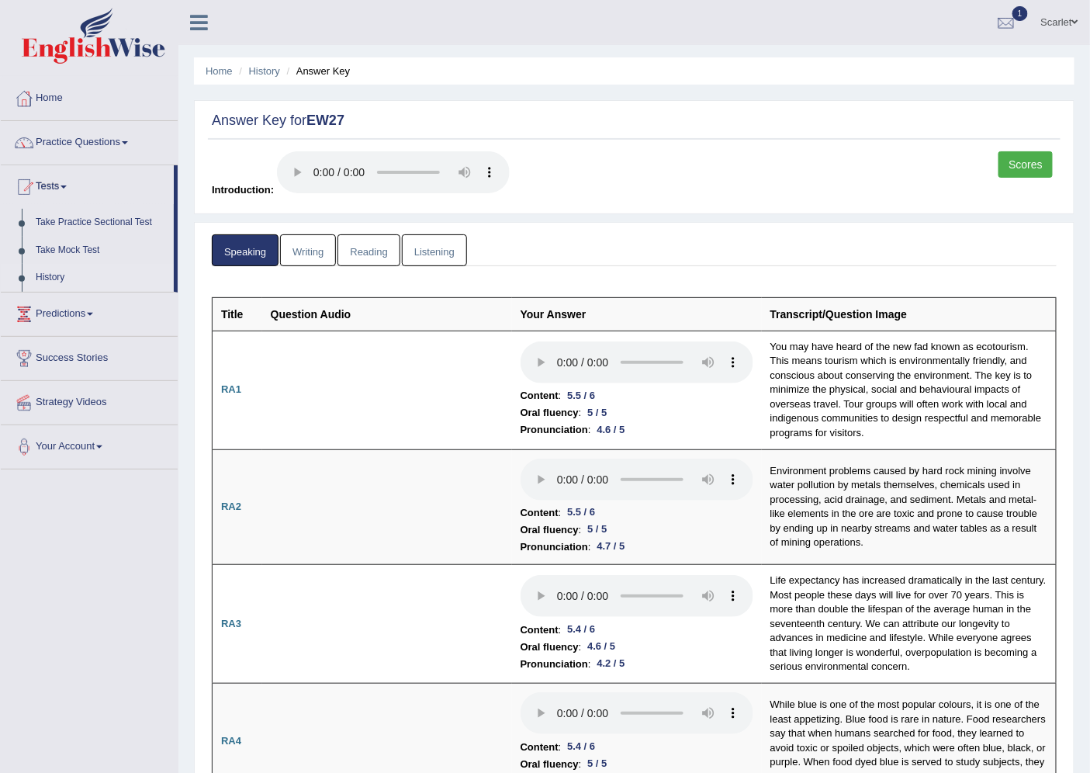
click at [57, 275] on link "History" at bounding box center [101, 278] width 145 height 28
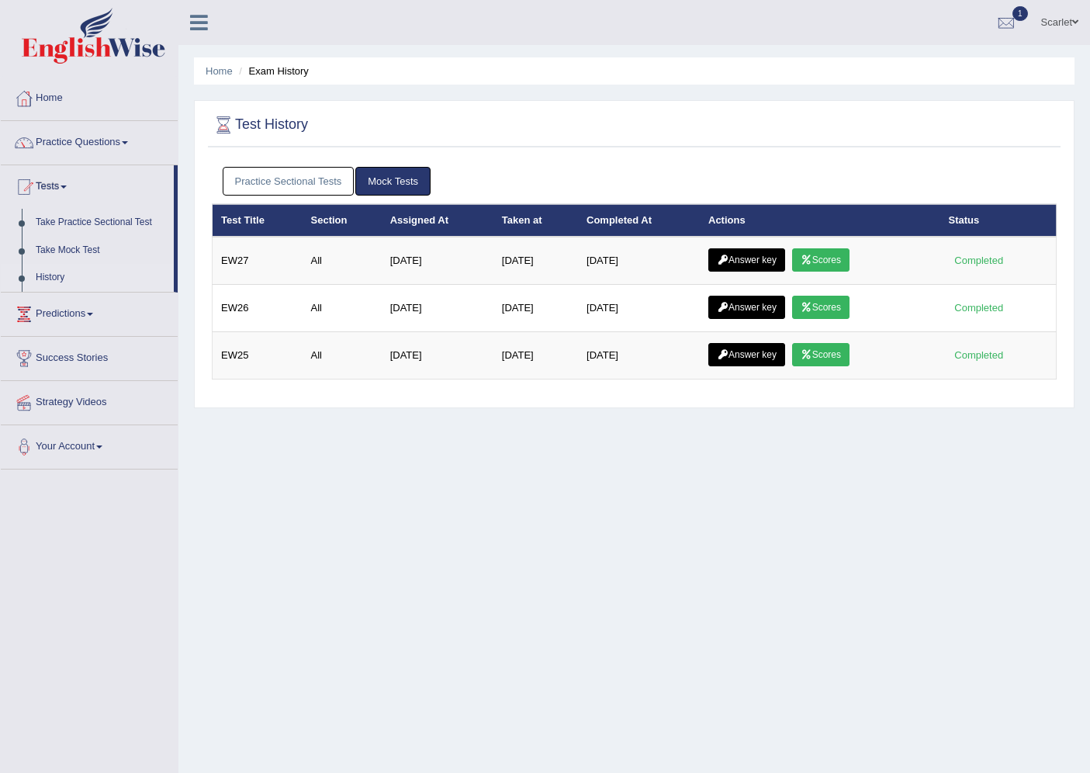
click at [318, 177] on link "Practice Sectional Tests" at bounding box center [289, 181] width 132 height 29
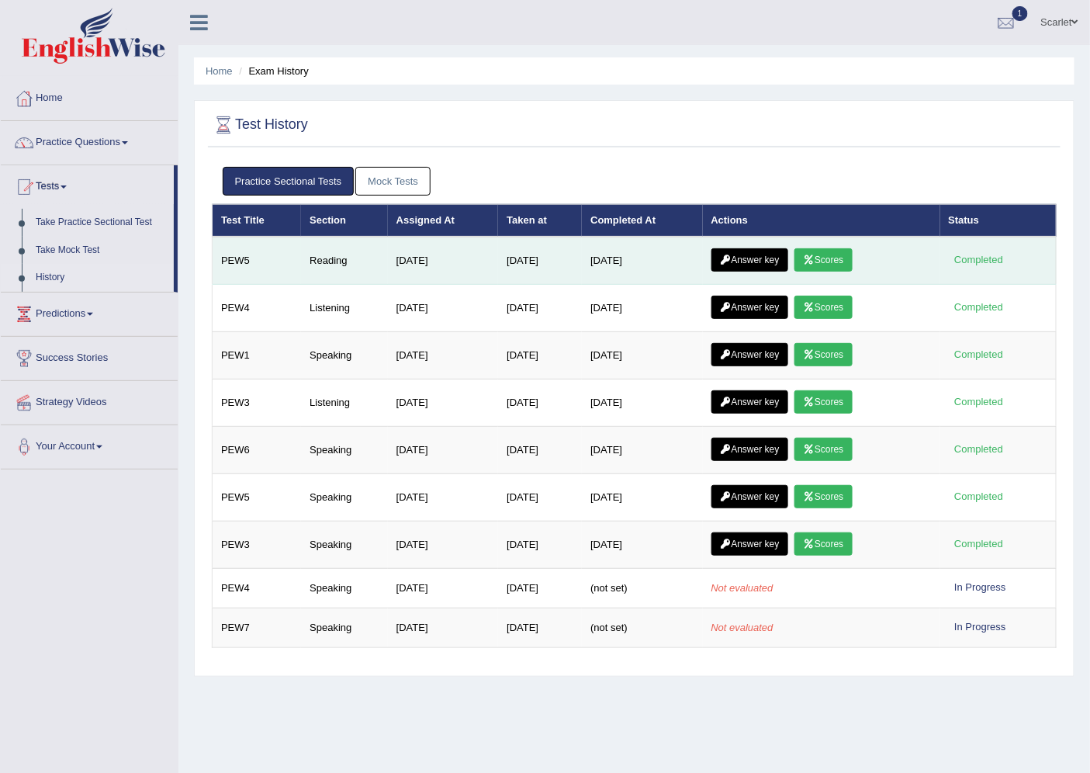
click at [785, 252] on link "Answer key" at bounding box center [750, 259] width 77 height 23
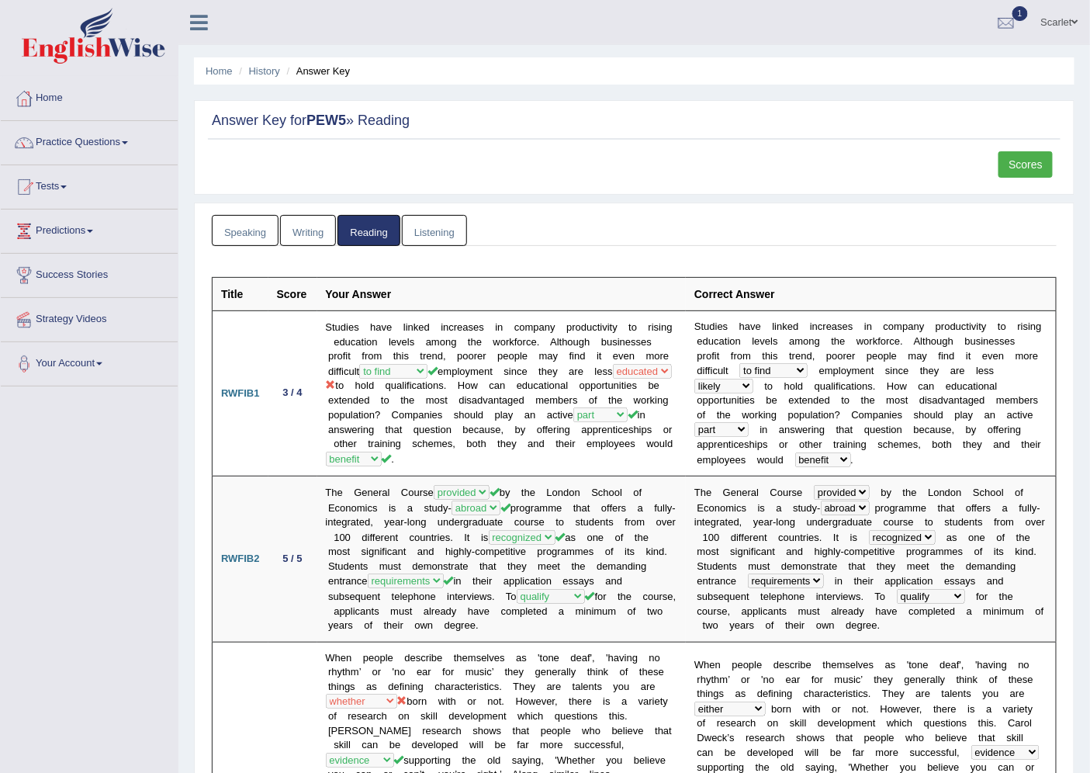
click at [1046, 17] on link "Scarlet" at bounding box center [1060, 20] width 61 height 40
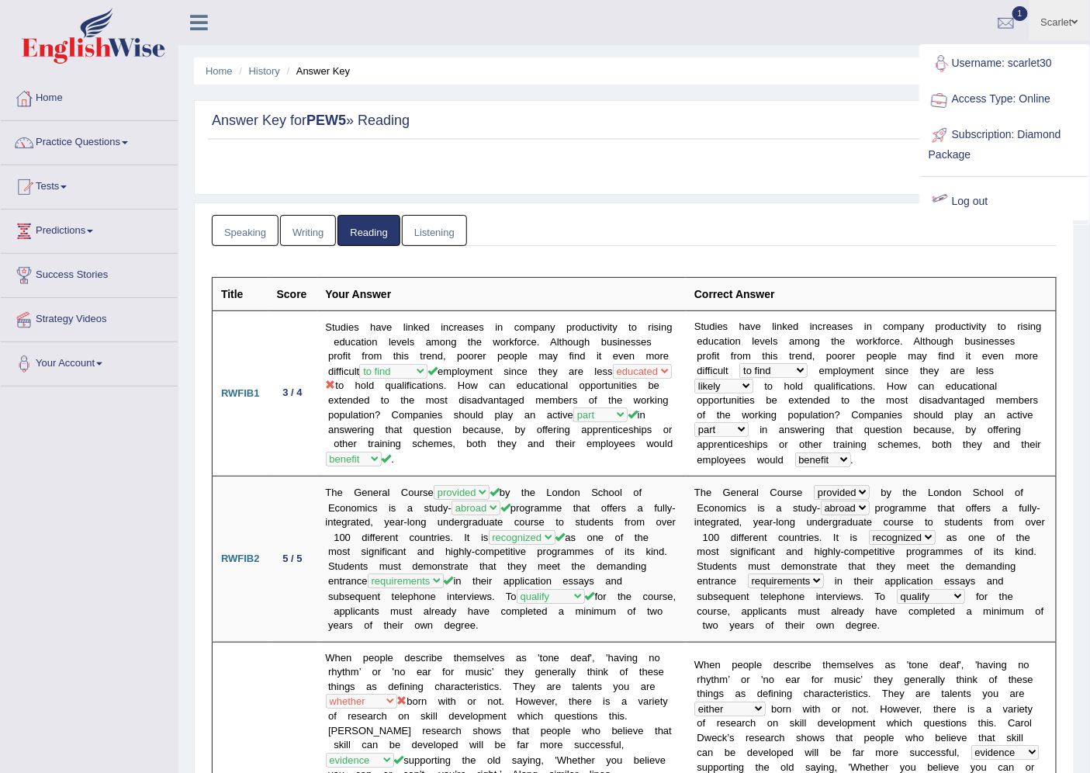
click at [910, 46] on div "Username: scarlet30 Access Type: Online Subscription: Diamond Package Log out" at bounding box center [1004, 133] width 191 height 174
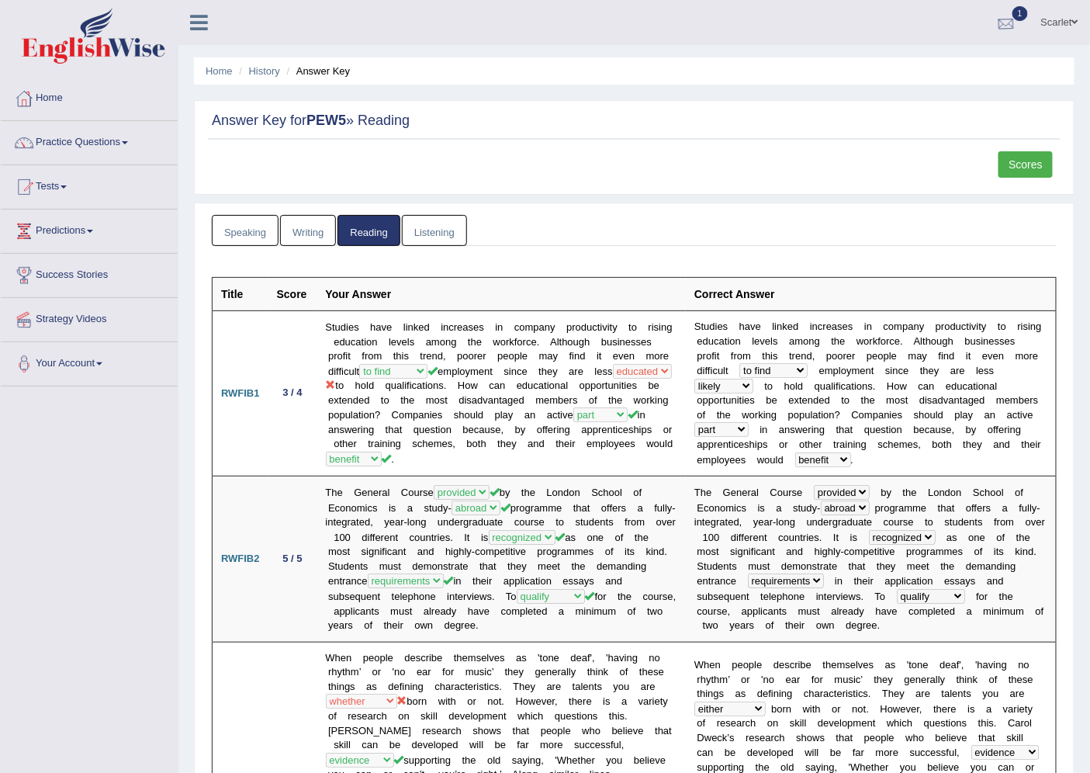
click at [1004, 25] on div at bounding box center [1006, 23] width 23 height 23
click at [823, 68] on link "PEW5 Sep 1, 2025 Exam evaluated" at bounding box center [912, 70] width 214 height 33
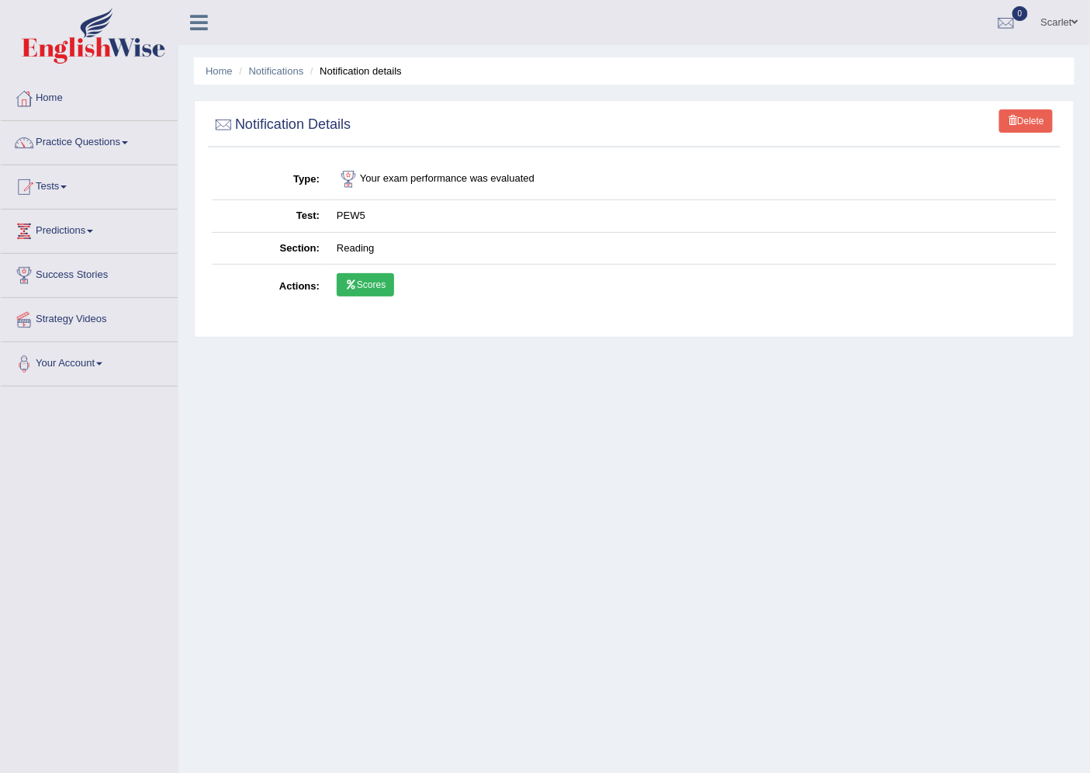
click at [1022, 115] on link "Delete" at bounding box center [1026, 120] width 54 height 23
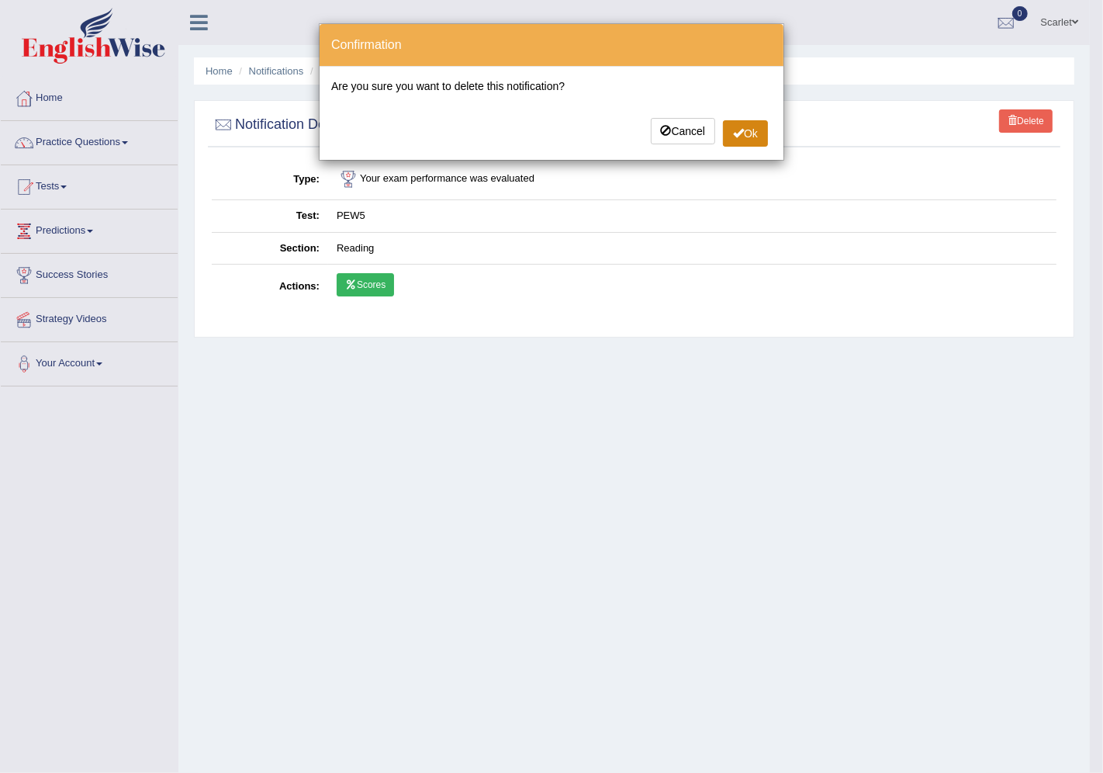
click at [746, 137] on button "Ok" at bounding box center [745, 133] width 45 height 26
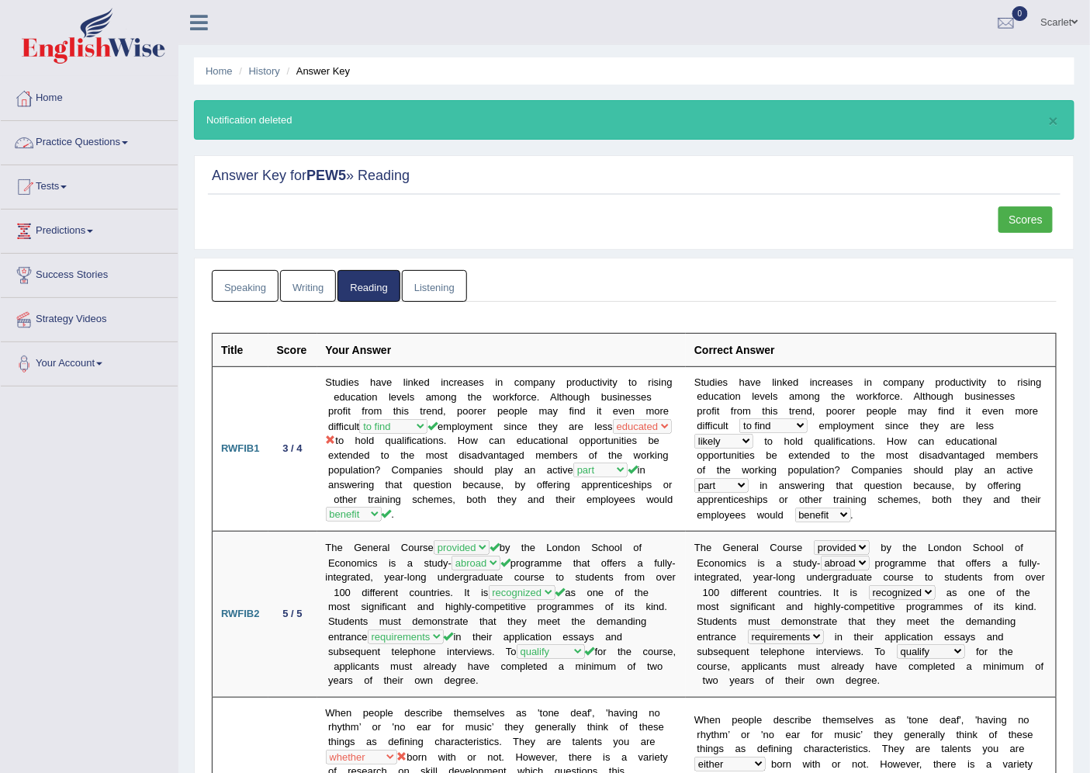
click at [91, 142] on link "Practice Questions" at bounding box center [89, 140] width 177 height 39
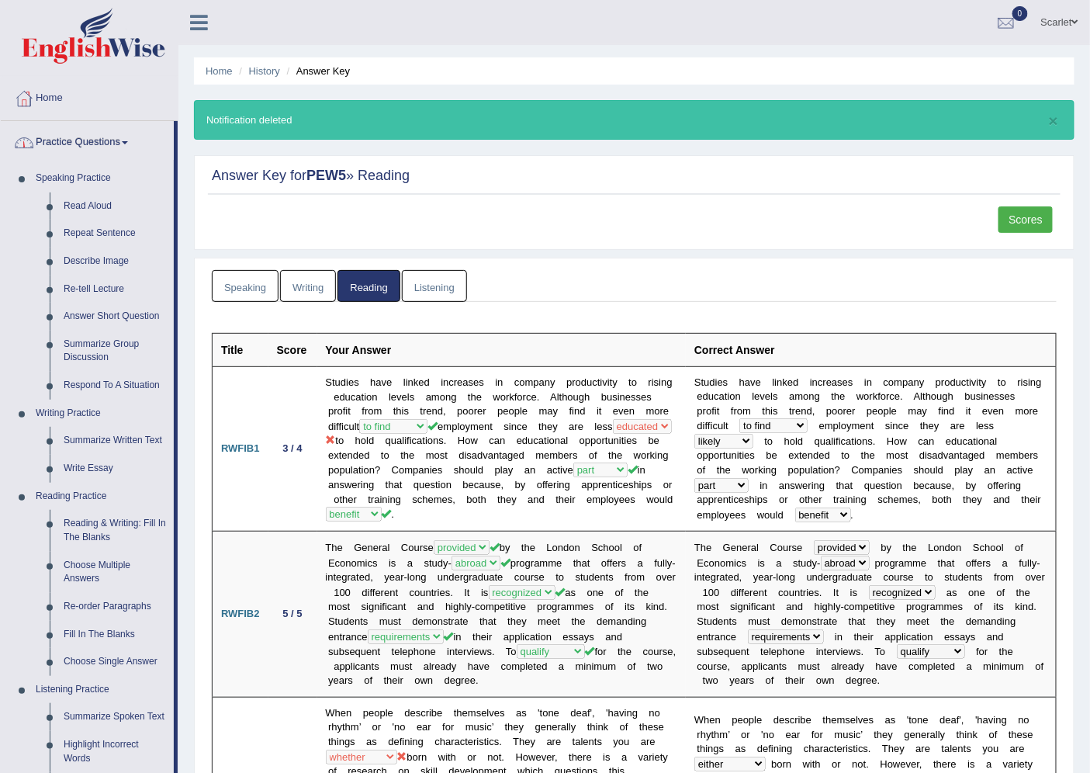
click at [74, 128] on link "Practice Questions" at bounding box center [87, 140] width 173 height 39
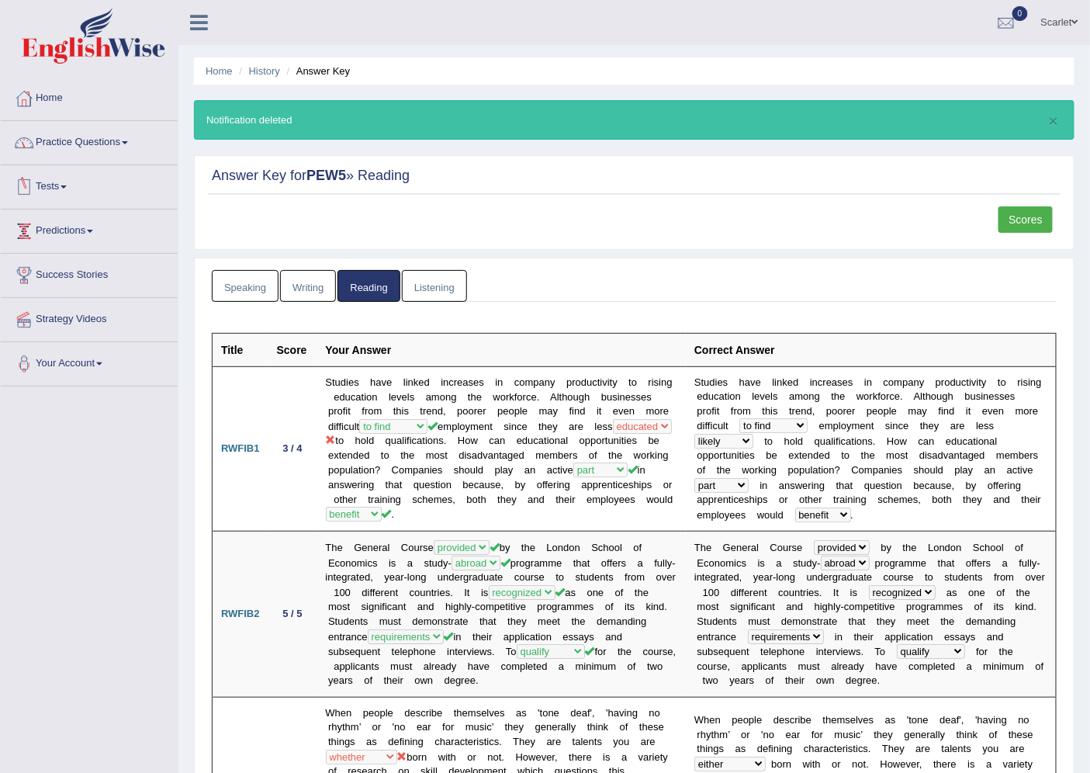
click at [55, 196] on link "Tests" at bounding box center [89, 184] width 177 height 39
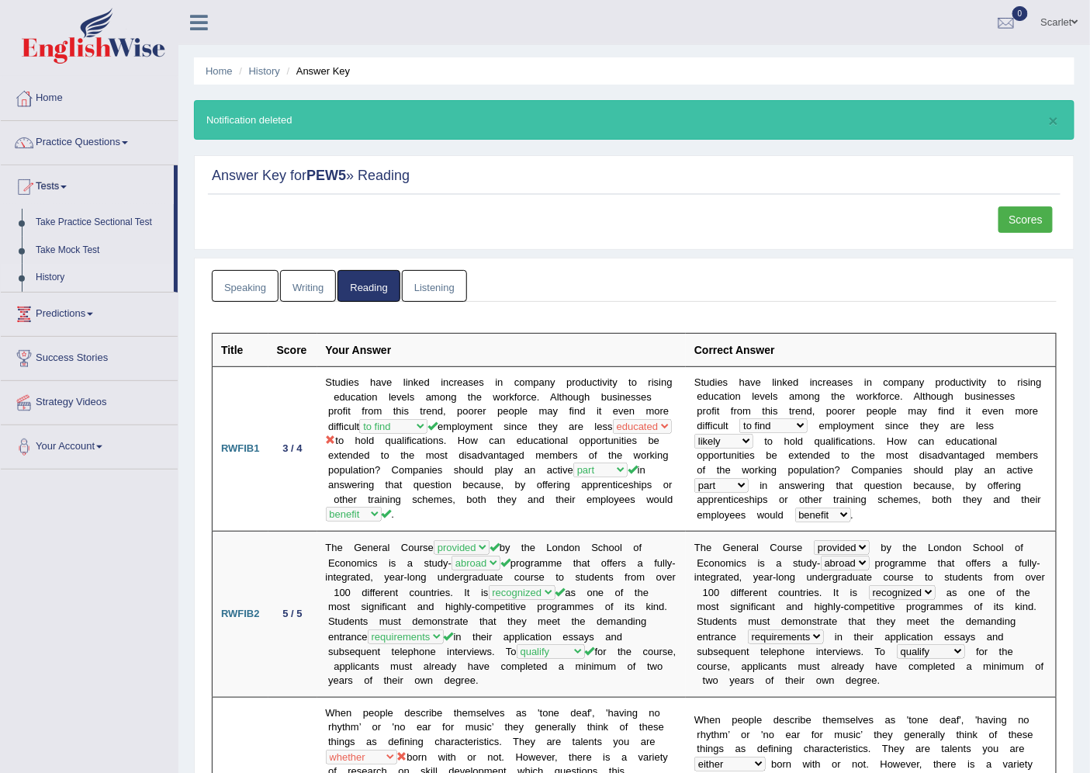
click at [68, 269] on link "History" at bounding box center [101, 278] width 145 height 28
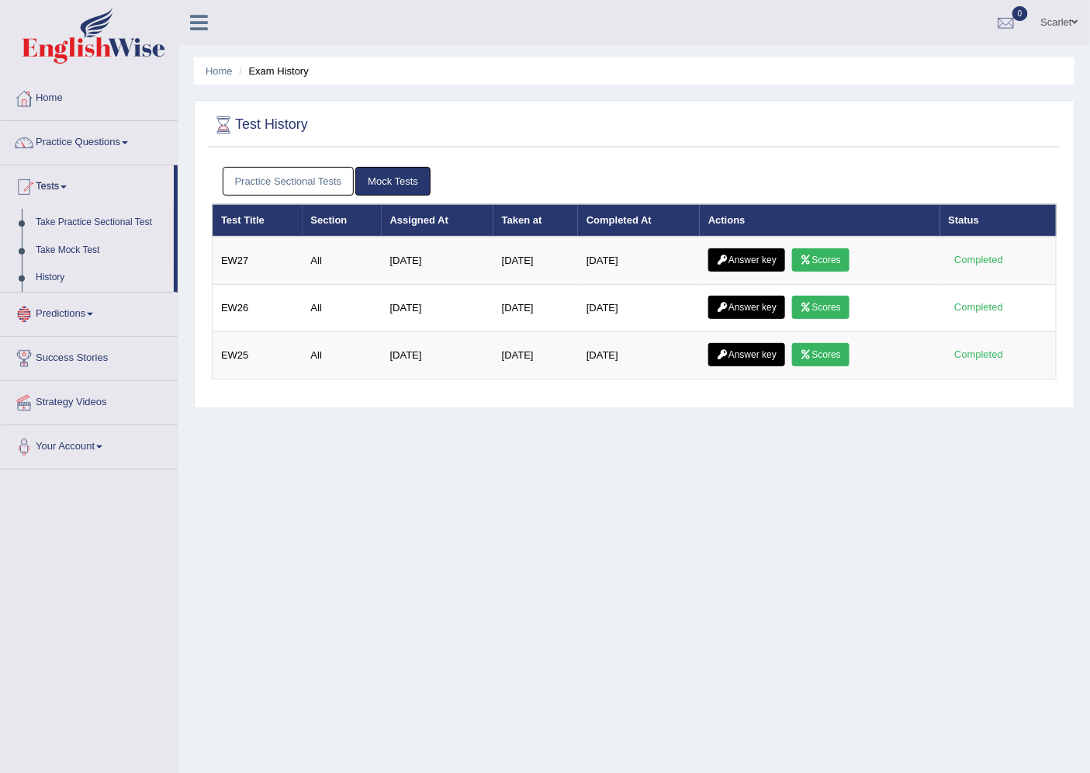
click at [312, 177] on link "Practice Sectional Tests" at bounding box center [289, 181] width 132 height 29
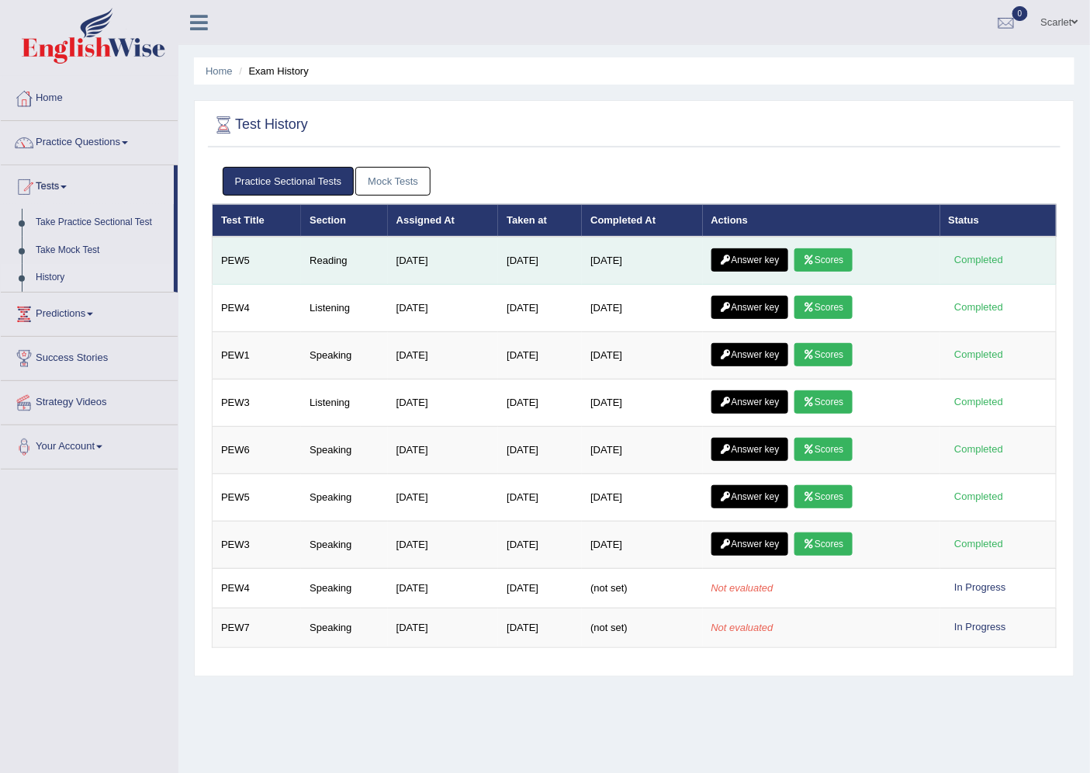
click at [548, 261] on td "[DATE]" at bounding box center [540, 261] width 84 height 48
click at [753, 262] on link "Answer key" at bounding box center [750, 259] width 77 height 23
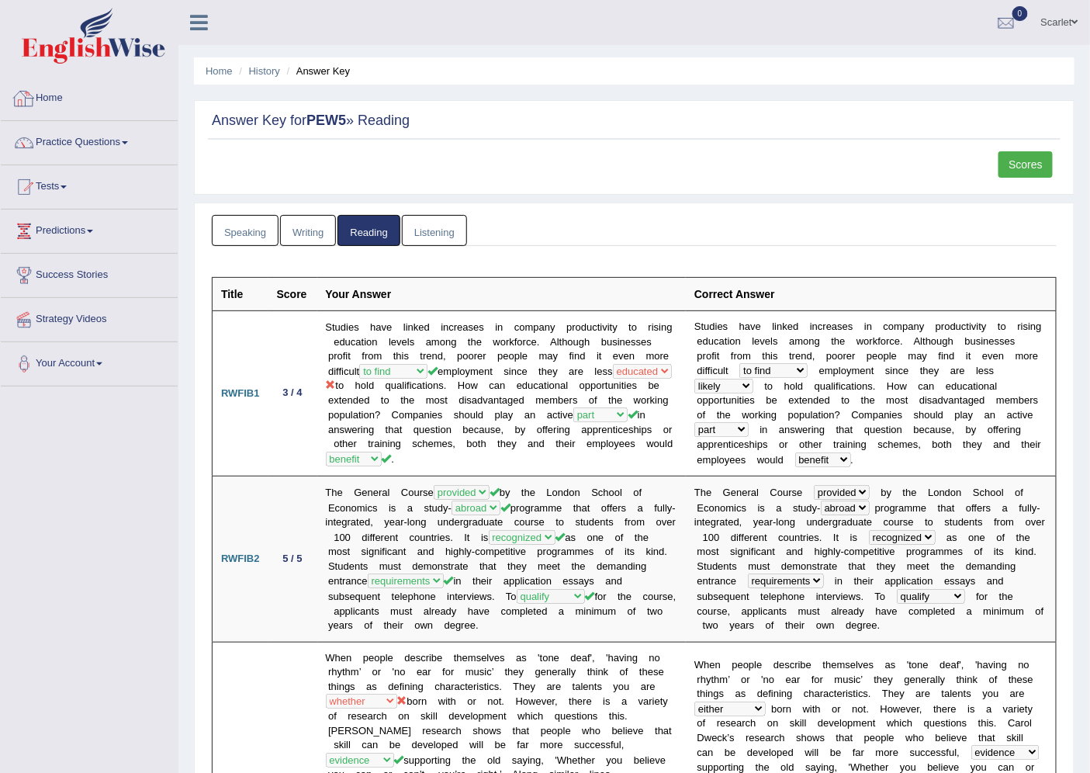
click at [43, 109] on link "Home" at bounding box center [89, 96] width 177 height 39
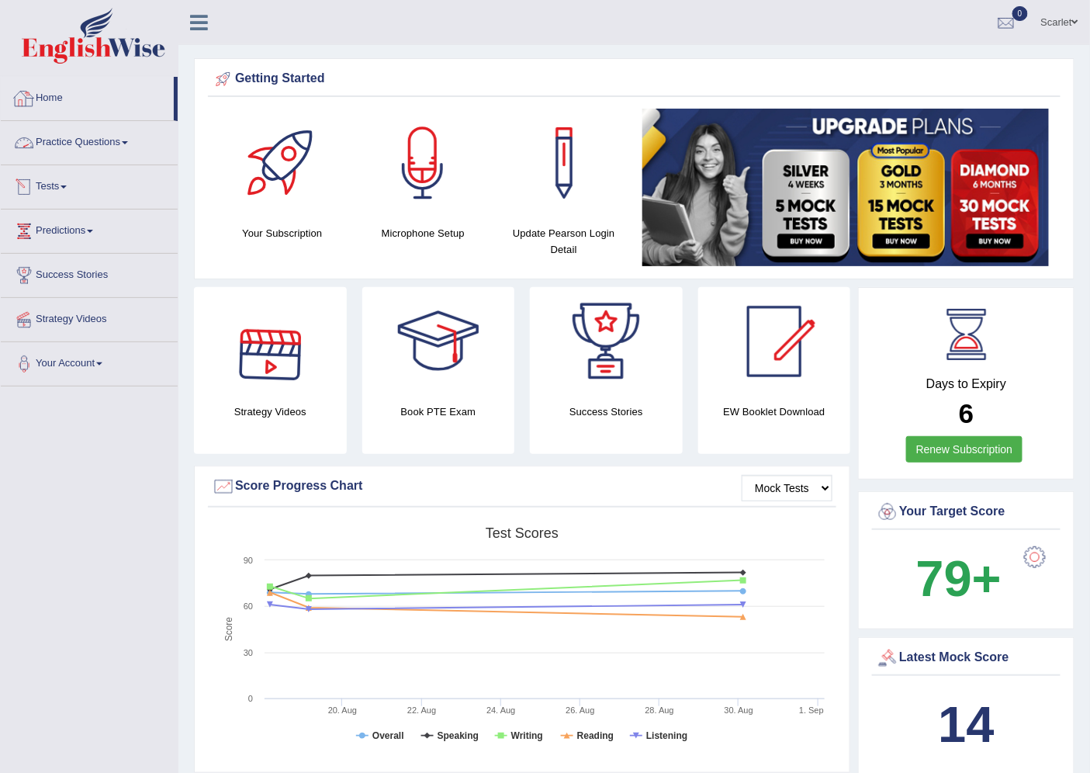
click at [74, 106] on link "Home" at bounding box center [87, 96] width 173 height 39
click at [1058, 11] on link "Scarlet" at bounding box center [1060, 20] width 61 height 40
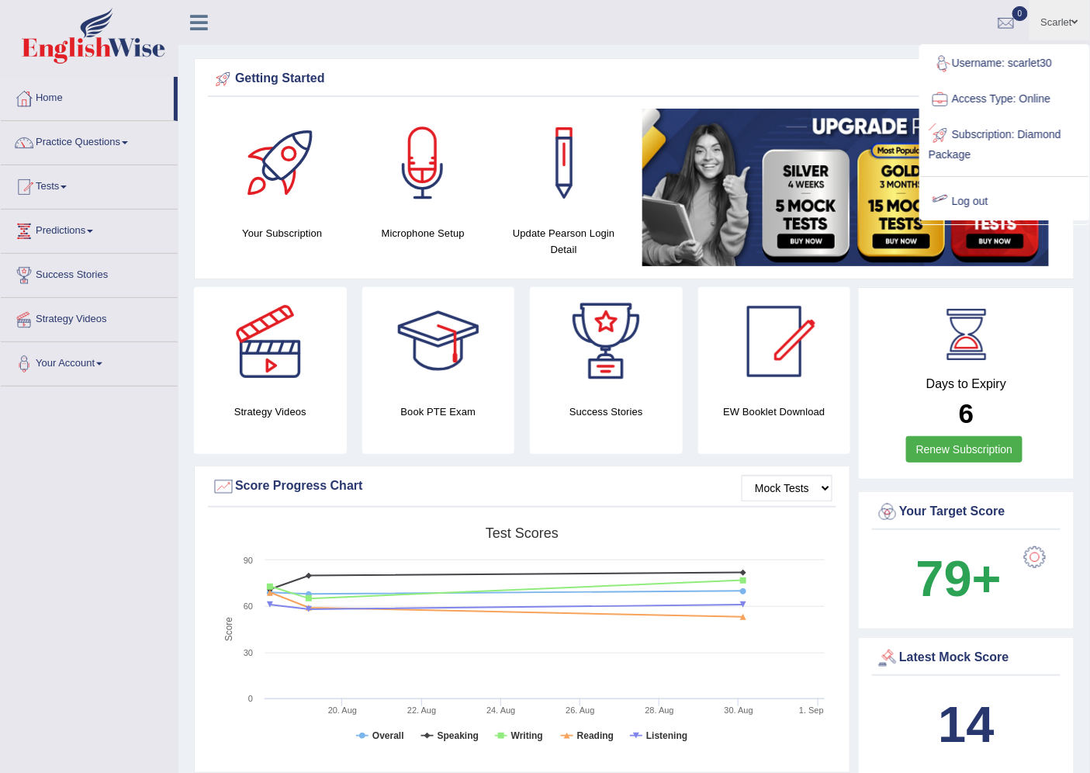
click at [954, 196] on link "Log out" at bounding box center [1005, 202] width 168 height 36
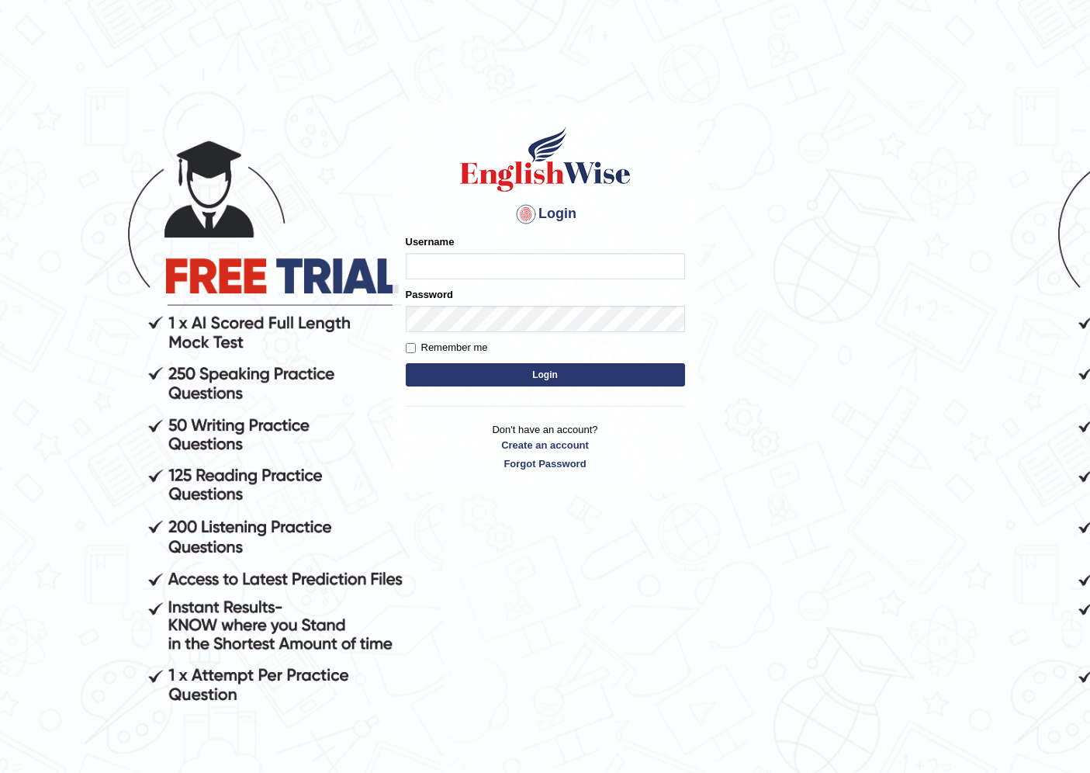
click at [1004, 390] on body "Login Please fix the following errors: Username Password Remember me Login Don'…" at bounding box center [545, 440] width 1090 height 773
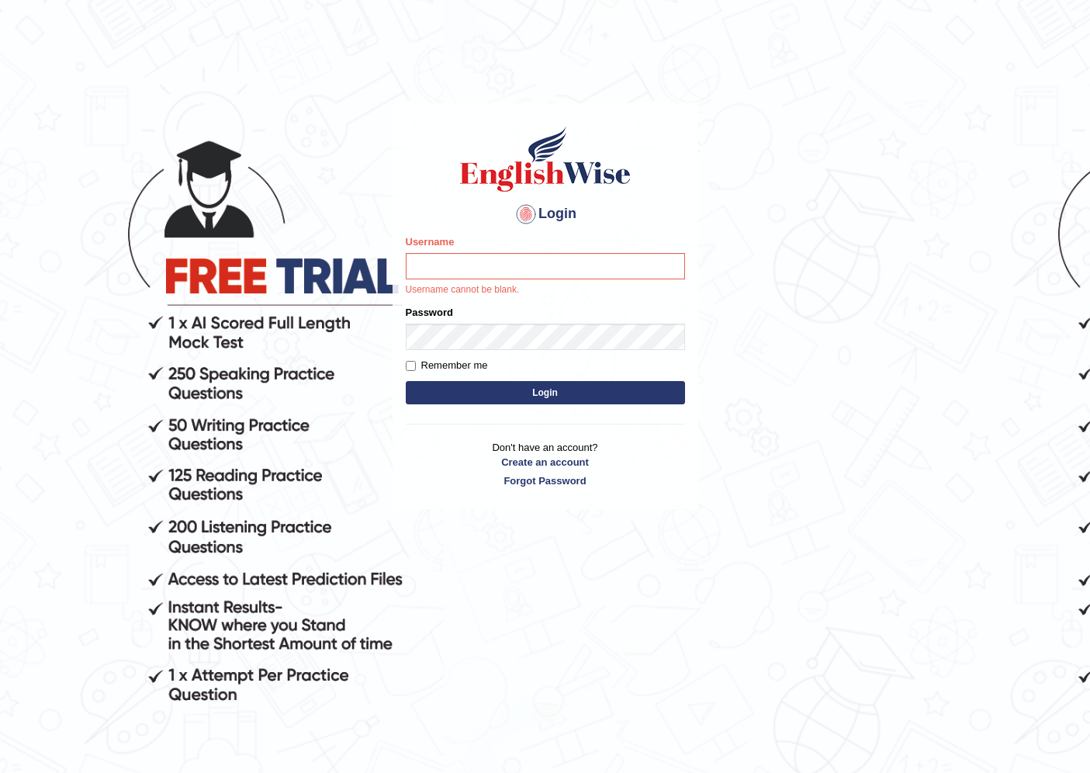
drag, startPoint x: 1004, startPoint y: 390, endPoint x: 999, endPoint y: 404, distance: 14.0
click at [1003, 404] on body "Login Please fix the following errors: Username Username cannot be blank. Passw…" at bounding box center [545, 440] width 1090 height 773
click at [518, 264] on input "Username" at bounding box center [545, 266] width 279 height 26
type input "scarlet30"
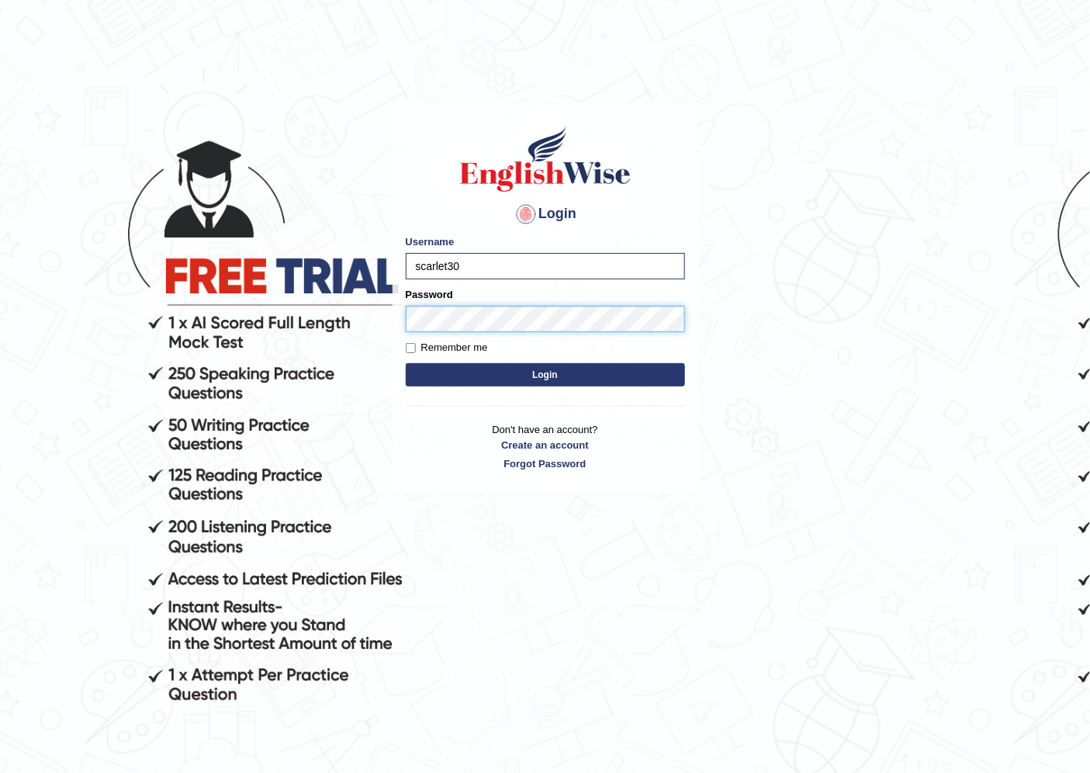
click at [406, 363] on button "Login" at bounding box center [545, 374] width 279 height 23
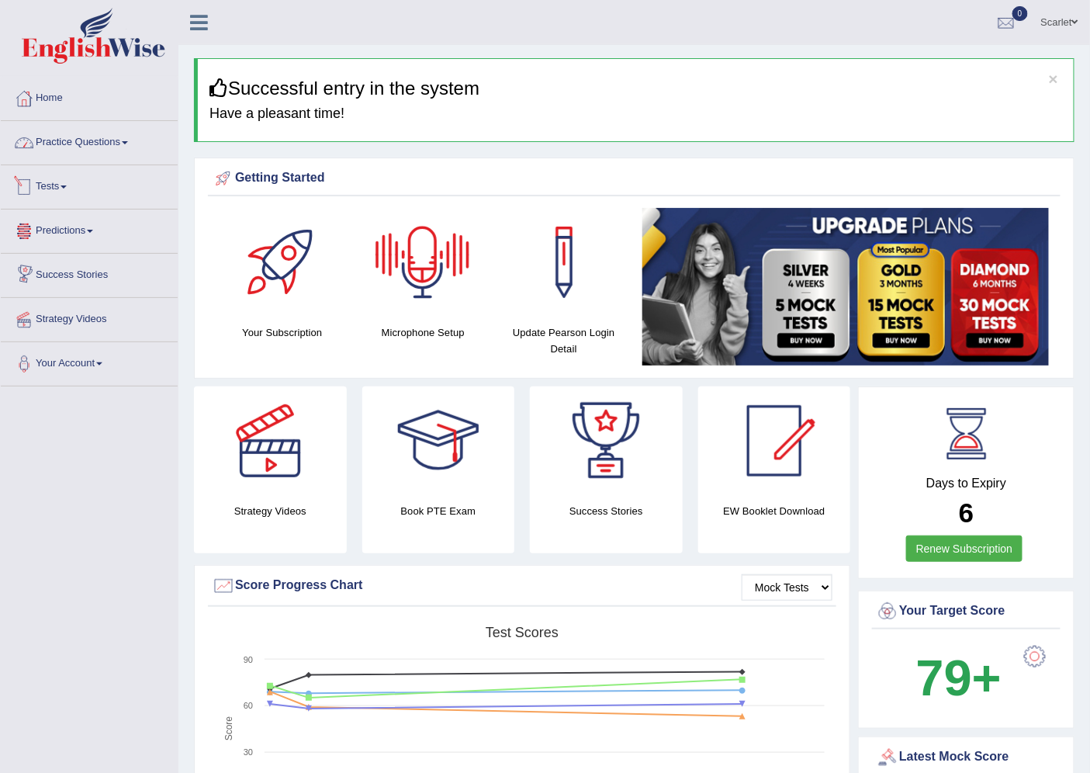
click at [64, 141] on link "Practice Questions" at bounding box center [89, 140] width 177 height 39
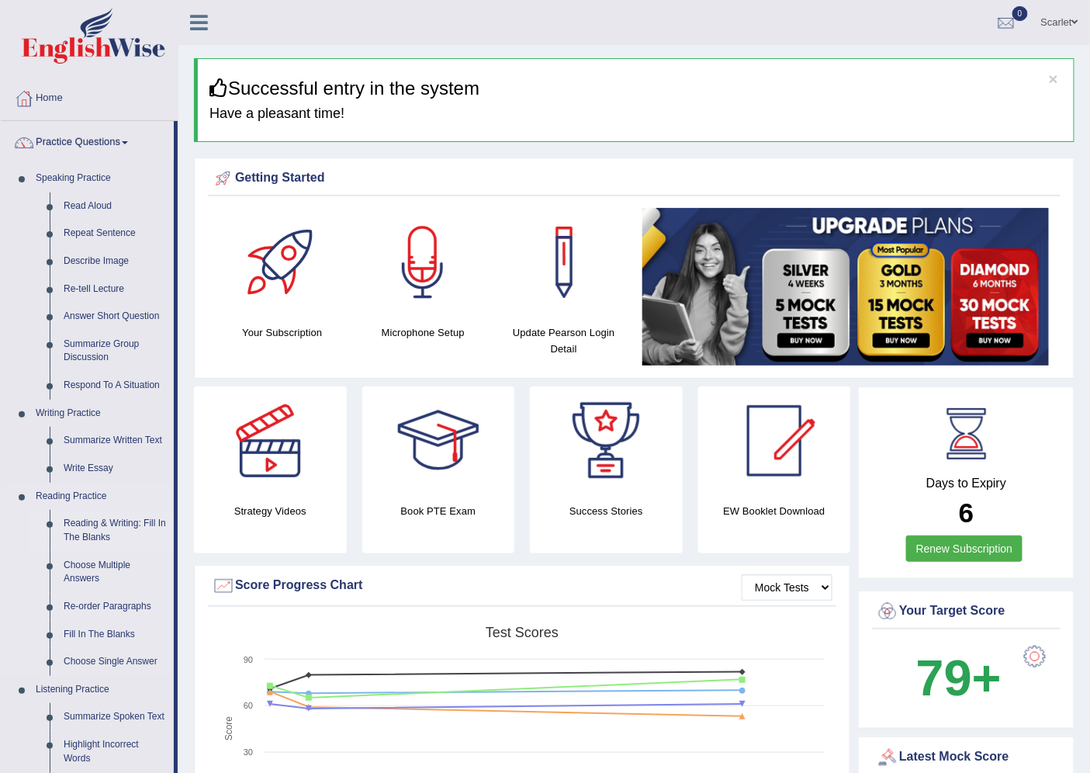
click at [113, 518] on link "Reading & Writing: Fill In The Blanks" at bounding box center [115, 530] width 117 height 41
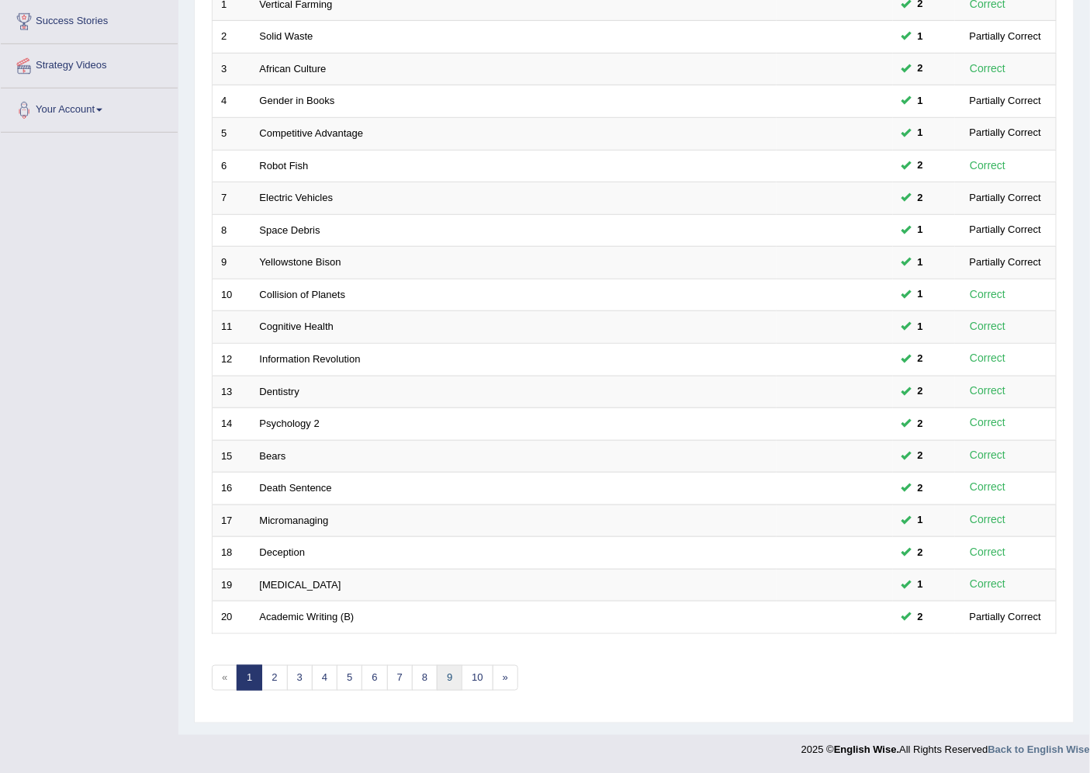
scroll to position [254, 0]
click at [376, 679] on link "6" at bounding box center [375, 678] width 26 height 26
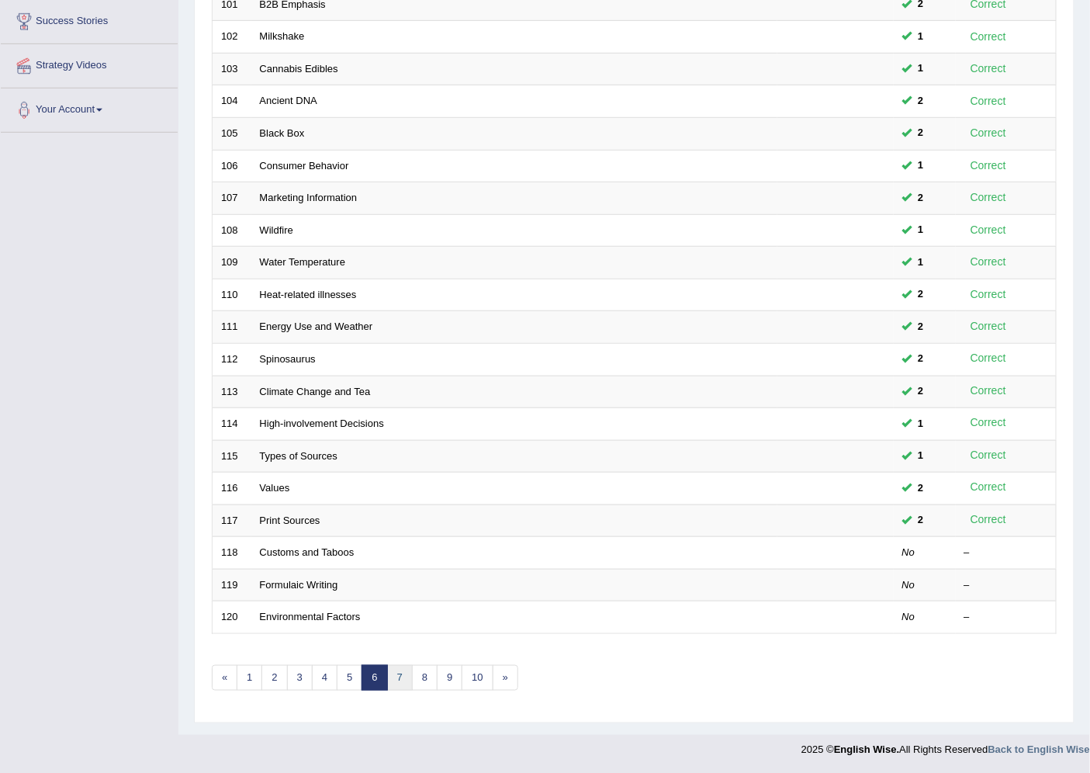
click at [402, 669] on link "7" at bounding box center [400, 678] width 26 height 26
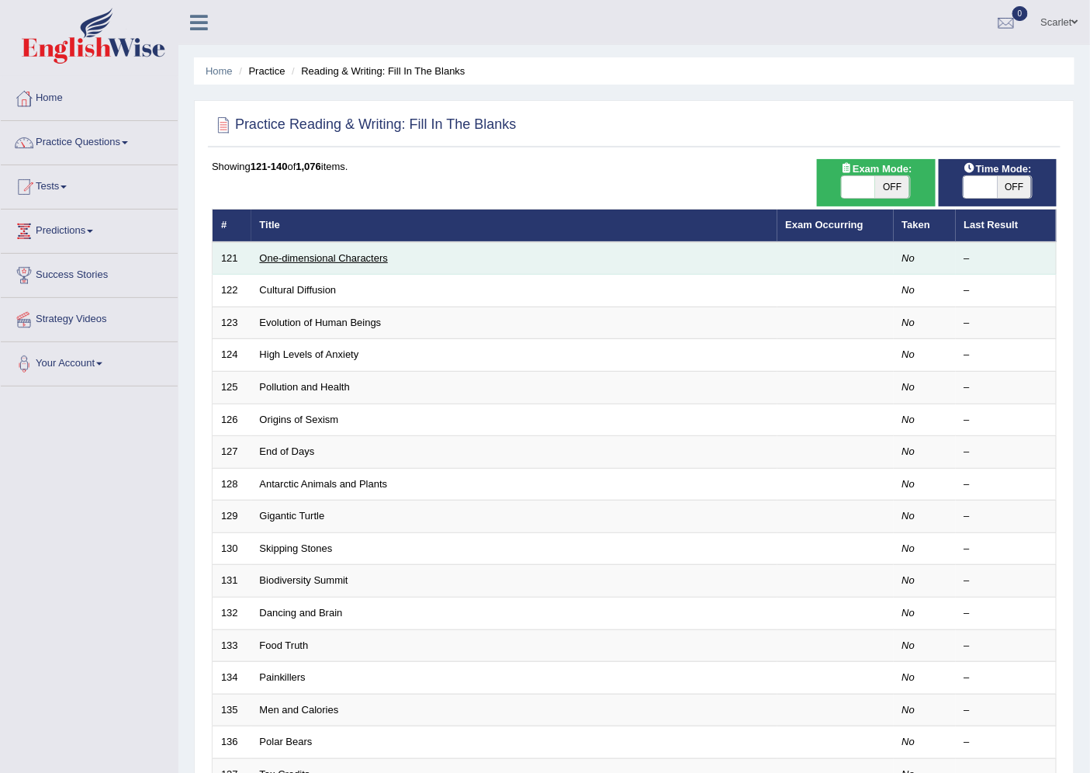
click at [367, 258] on link "One-dimensional Characters" at bounding box center [324, 258] width 128 height 12
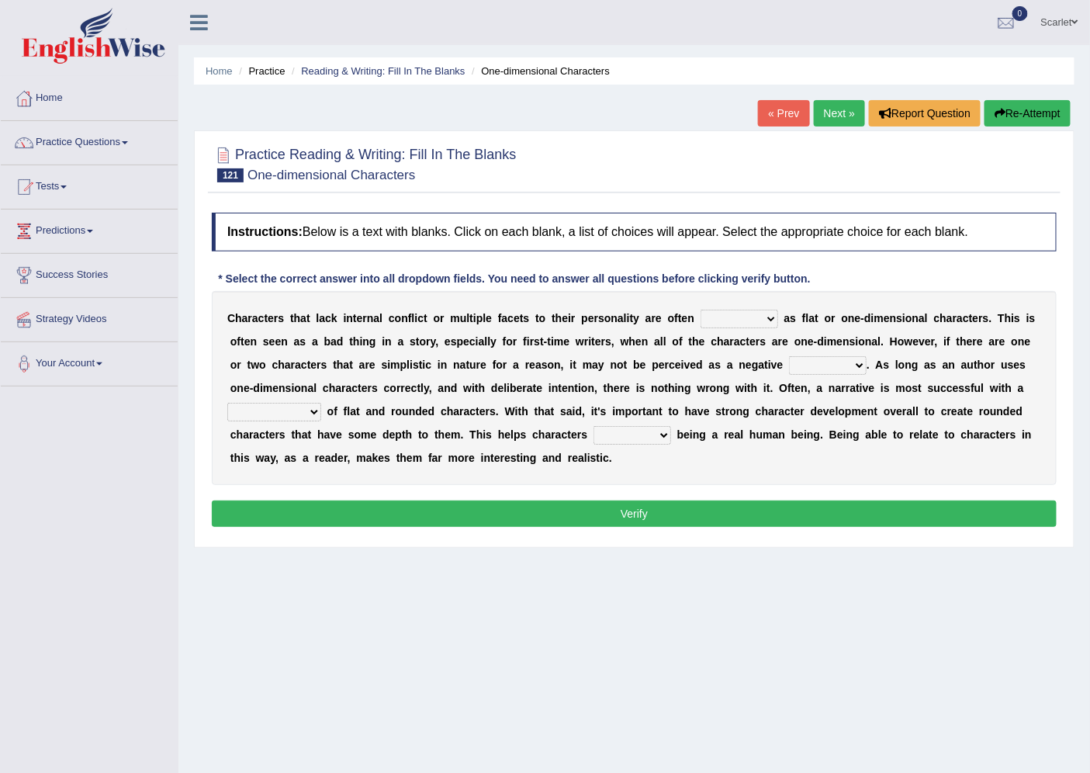
click at [750, 314] on select "enacted functioned dubbed acted" at bounding box center [740, 319] width 78 height 19
click at [553, 339] on b "i" at bounding box center [552, 341] width 3 height 12
click at [837, 356] on select "mop bait audience trait" at bounding box center [828, 365] width 78 height 19
click at [972, 386] on b "f" at bounding box center [973, 388] width 4 height 12
click at [306, 414] on select "rejuvenation determination inclination combination" at bounding box center [274, 412] width 94 height 19
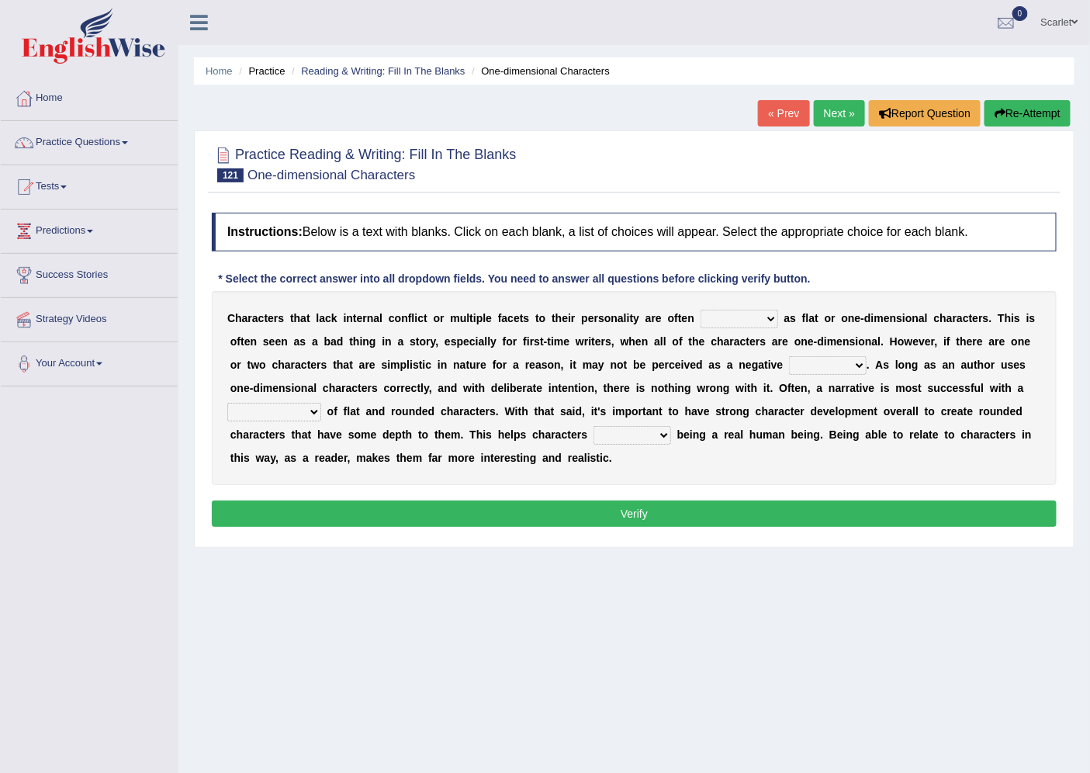
select select "combination"
click at [227, 403] on select "rejuvenation determination inclination combination" at bounding box center [274, 412] width 94 height 19
click at [615, 438] on select "intimidate humiliate imitate instate" at bounding box center [633, 435] width 78 height 19
select select "imitate"
click at [594, 426] on select "intimidate humiliate imitate instate" at bounding box center [633, 435] width 78 height 19
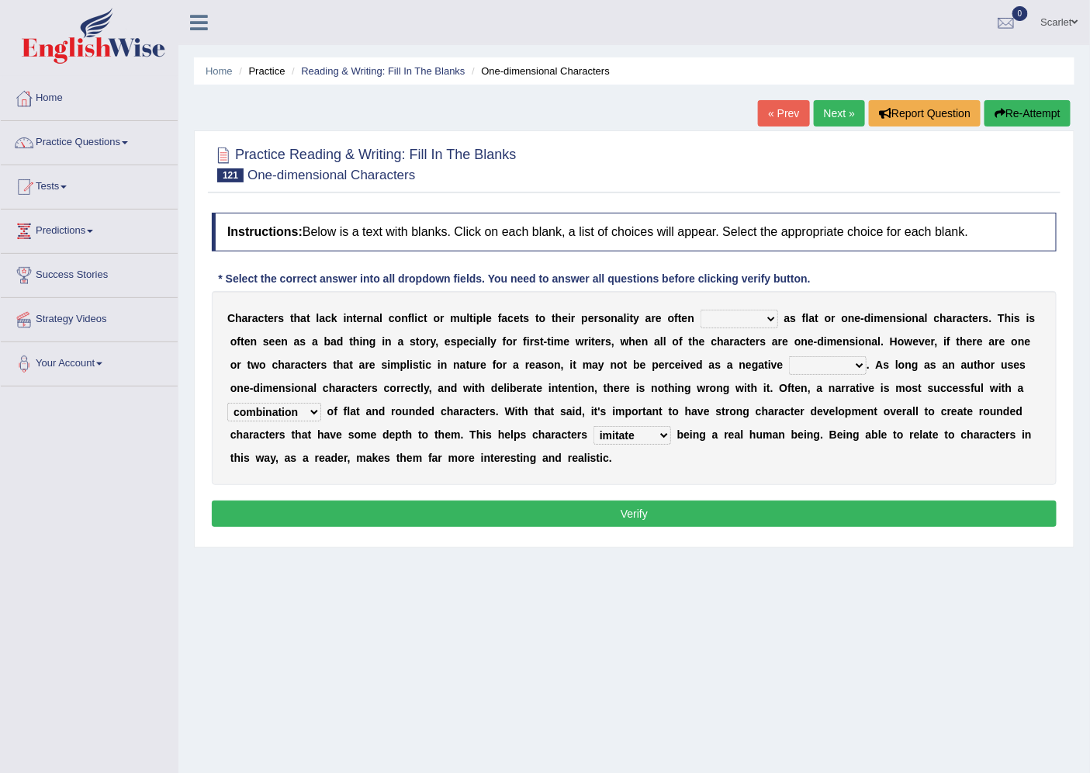
click at [756, 310] on select "enacted functioned dubbed acted" at bounding box center [740, 319] width 78 height 19
click at [428, 347] on div "C h a r a c t e r s t h a t l a c k i n t e r n a l c o n f l i c t o r m u l t…" at bounding box center [634, 388] width 845 height 194
click at [731, 314] on select "enacted functioned dubbed acted" at bounding box center [740, 319] width 78 height 19
select select "acted"
click at [701, 310] on select "enacted functioned dubbed acted" at bounding box center [740, 319] width 78 height 19
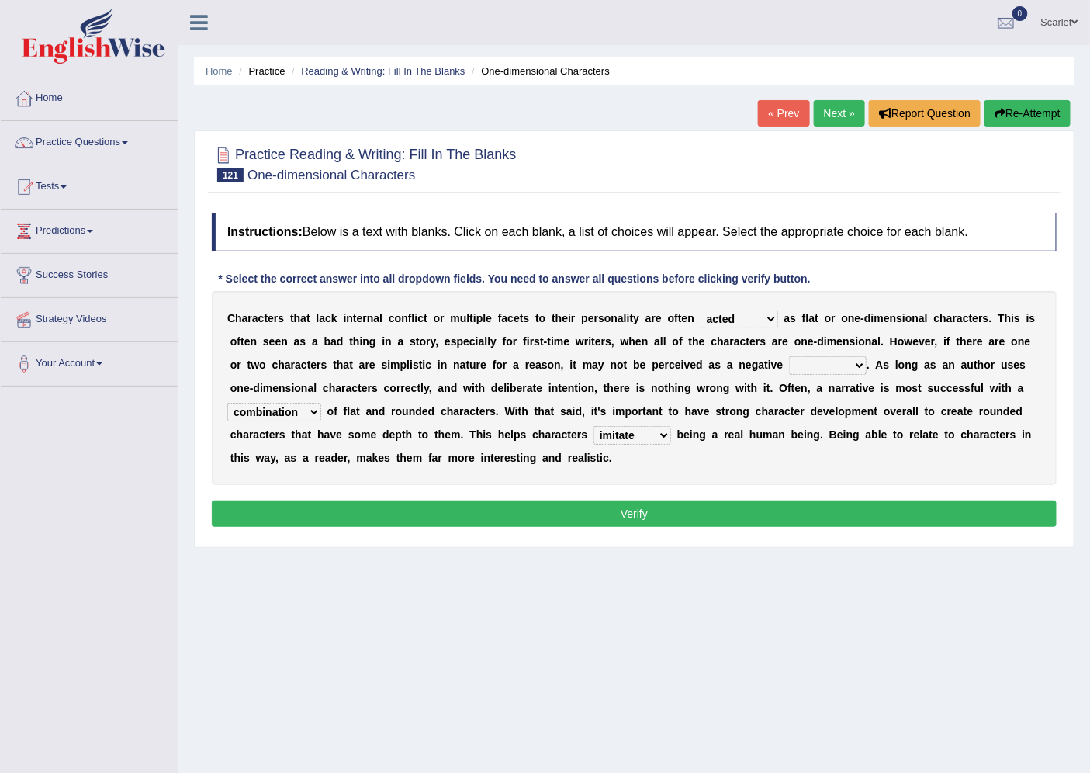
click at [818, 357] on select "mop bait audience trait" at bounding box center [828, 365] width 78 height 19
click at [569, 398] on div "C h a r a c t e r s t h a t l a c k i n t e r n a l c o n f l i c t o r m u l t…" at bounding box center [634, 388] width 845 height 194
click at [833, 362] on select "mop bait audience trait" at bounding box center [828, 365] width 78 height 19
select select "trait"
click at [789, 356] on select "mop bait audience trait" at bounding box center [828, 365] width 78 height 19
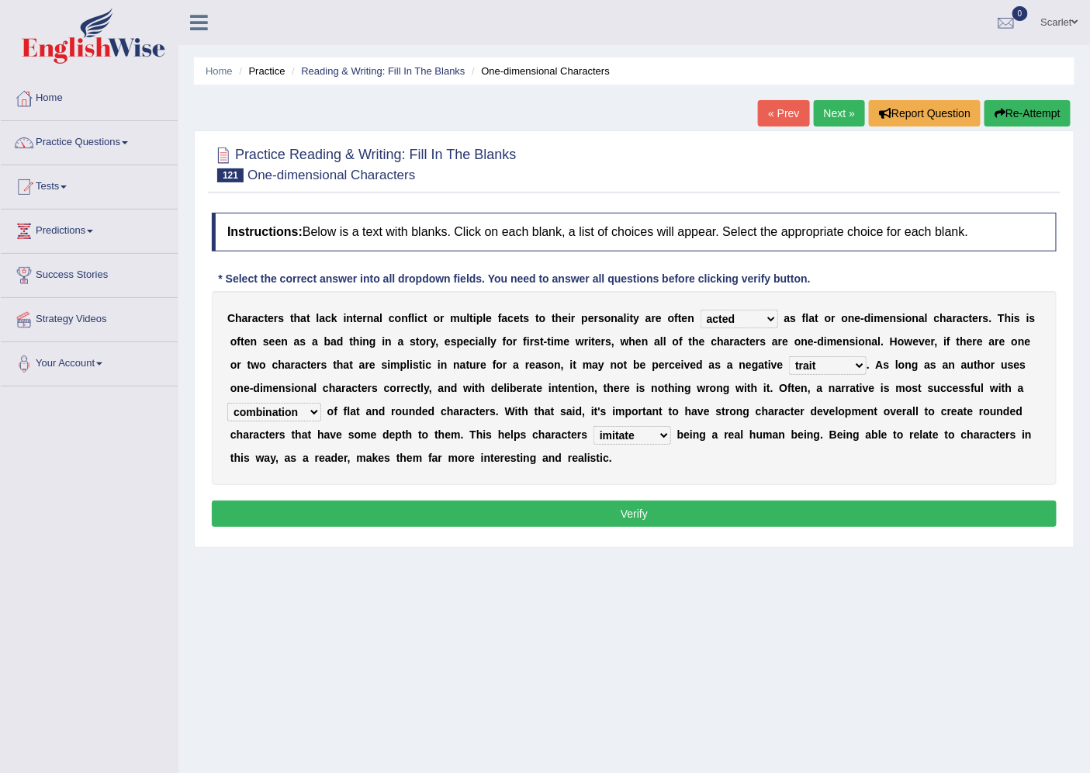
click at [825, 497] on div "Instructions: Below is a text with blanks. Click on each blank, a list of choic…" at bounding box center [634, 372] width 853 height 334
click at [824, 513] on button "Verify" at bounding box center [634, 514] width 845 height 26
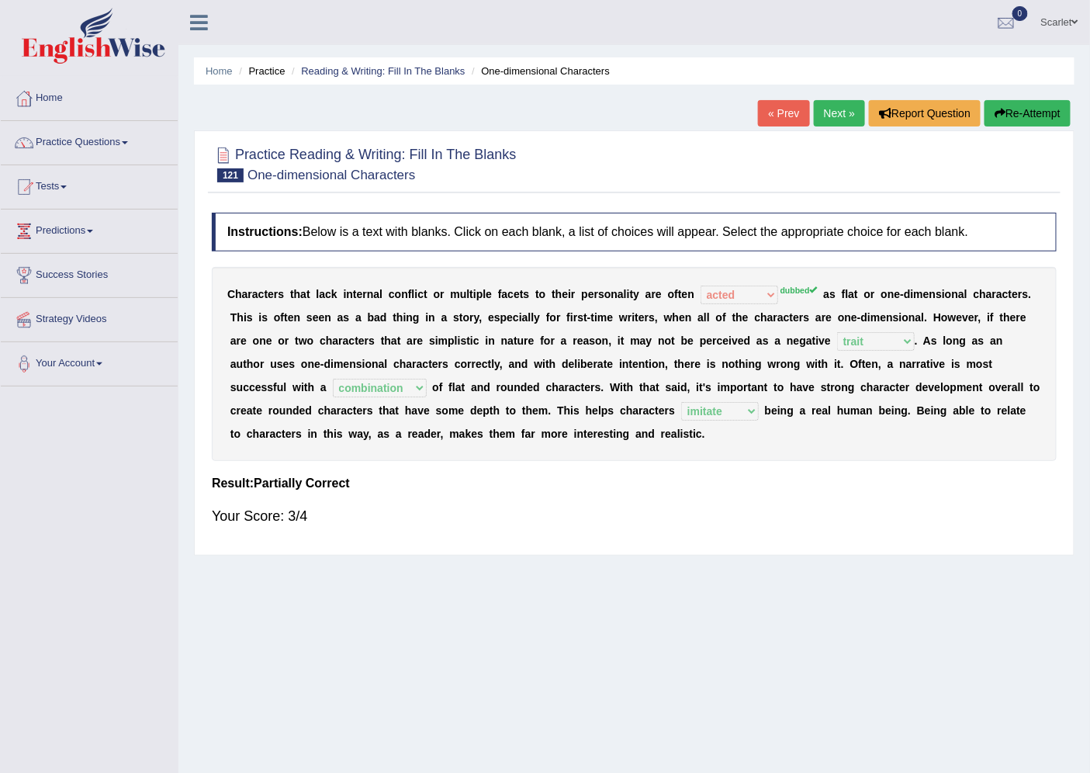
click at [846, 102] on link "Next »" at bounding box center [839, 113] width 51 height 26
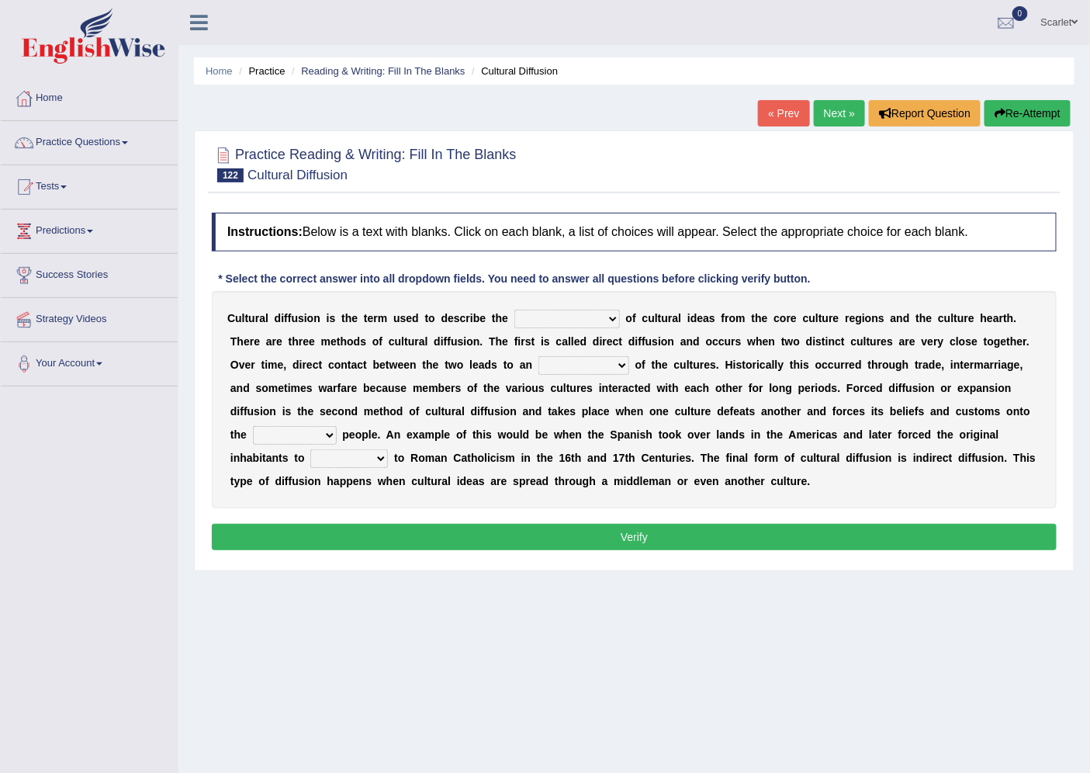
click at [561, 318] on select "fulmination accommodation spread prevention" at bounding box center [567, 319] width 106 height 19
click at [323, 360] on b at bounding box center [325, 365] width 6 height 12
click at [566, 365] on select "interdiction intermittence introvert intermingling" at bounding box center [584, 365] width 91 height 19
click at [376, 408] on b "e" at bounding box center [376, 411] width 6 height 12
click at [304, 441] on select "conquered engaged respected slaughtered" at bounding box center [295, 435] width 84 height 19
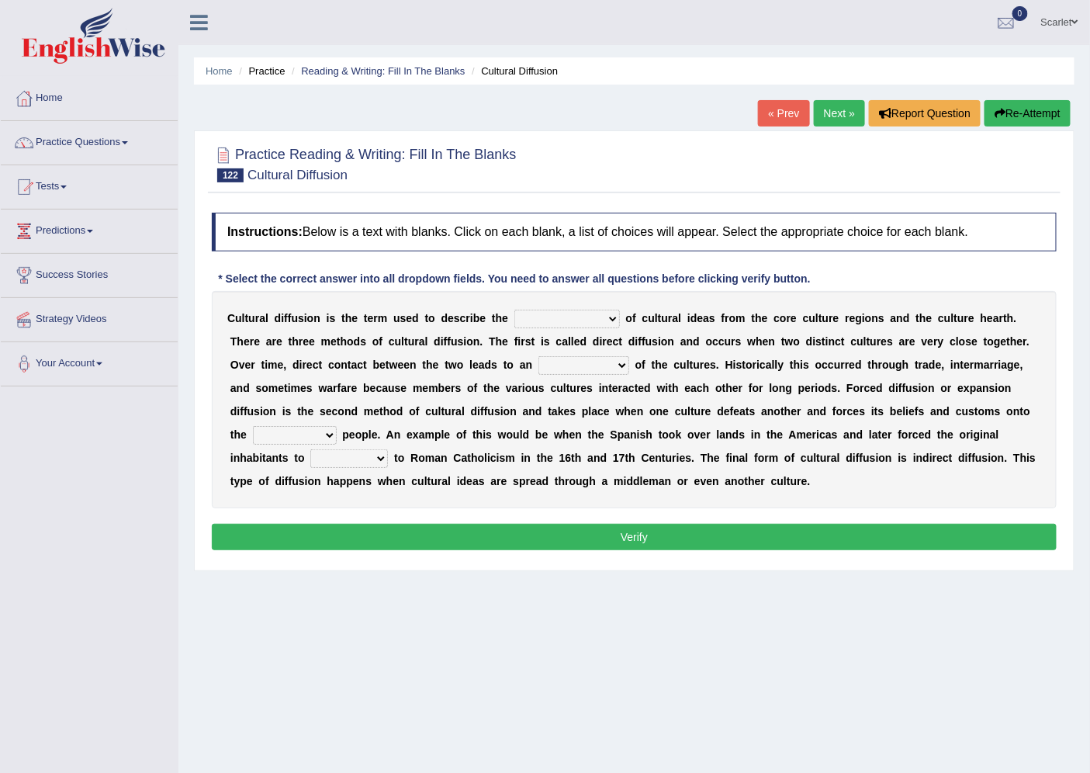
click at [587, 318] on select "fulmination accommodation spread prevention" at bounding box center [567, 319] width 106 height 19
click at [1051, 26] on link "Scarlet" at bounding box center [1060, 20] width 61 height 40
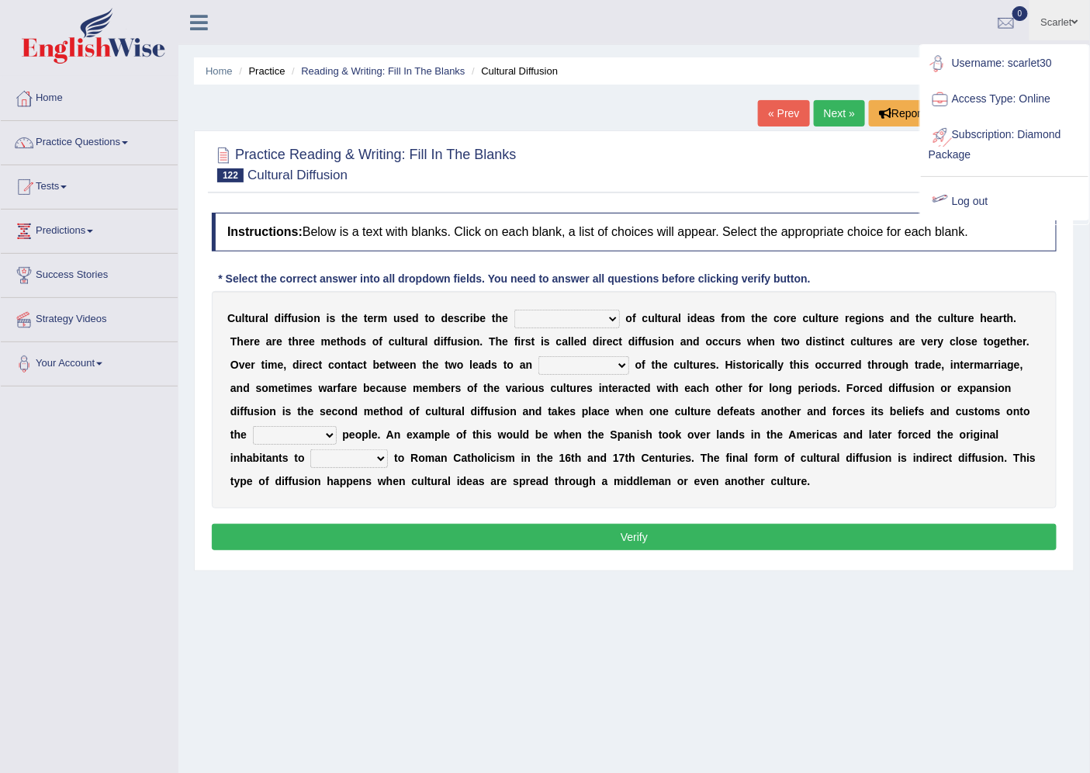
click at [979, 196] on link "Log out" at bounding box center [1005, 202] width 168 height 36
